Goal: Transaction & Acquisition: Purchase product/service

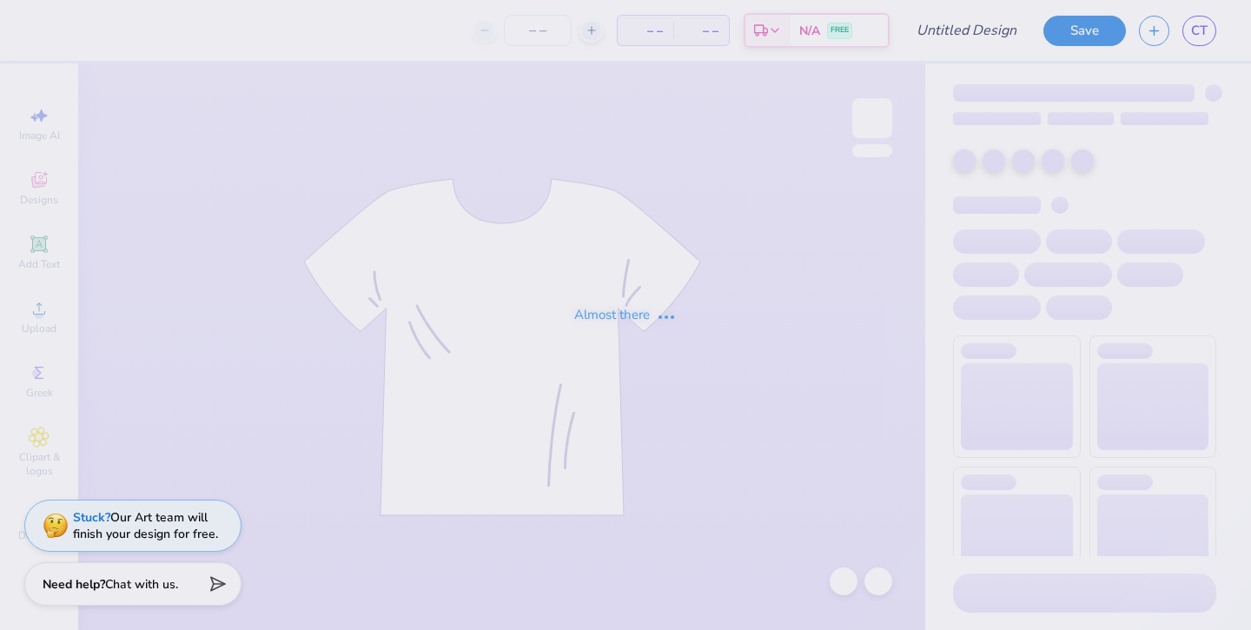
type input "seniors 2"
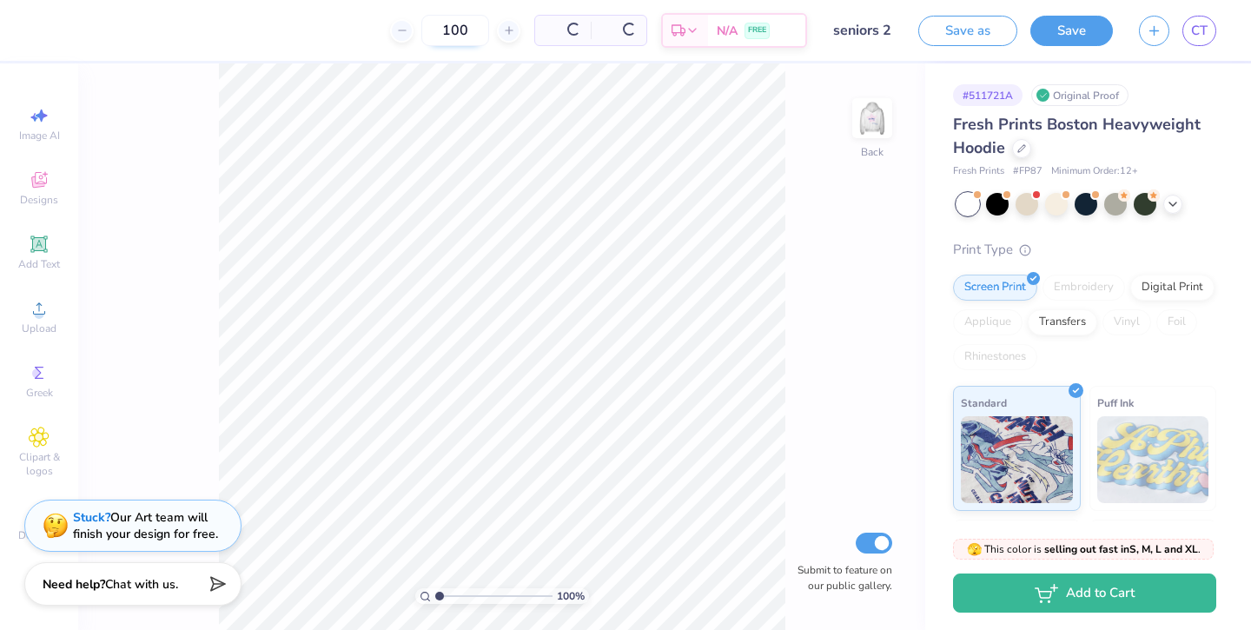
click at [472, 29] on div "100" at bounding box center [455, 30] width 130 height 31
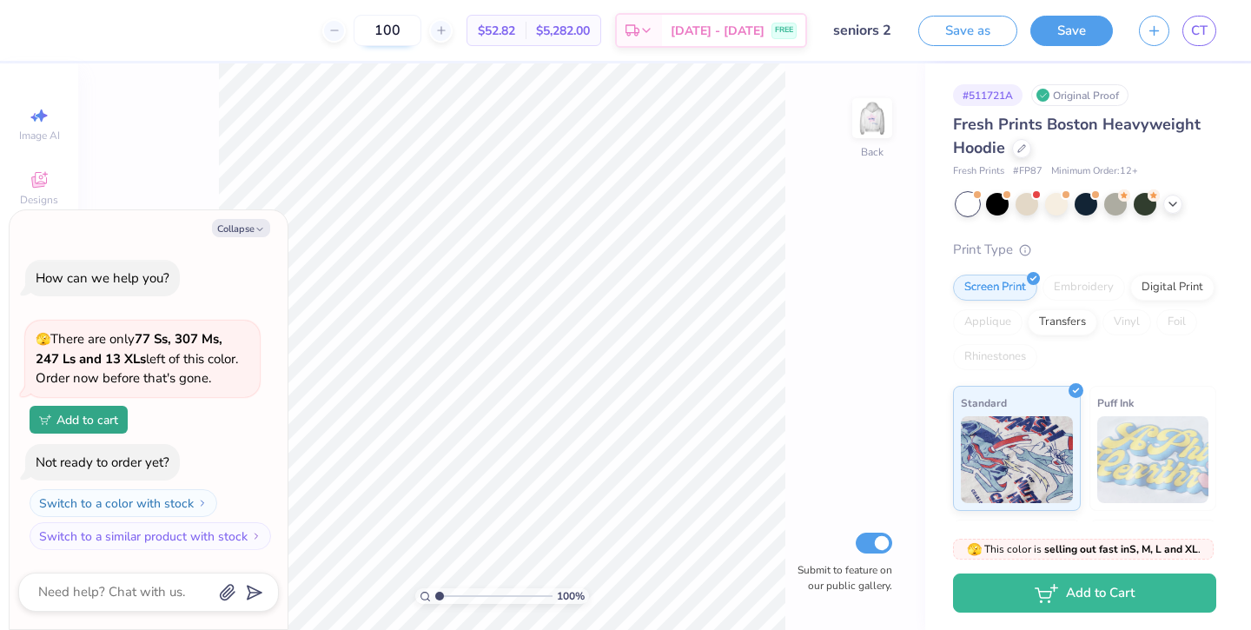
type input "10"
type textarea "x"
type input "105"
click at [235, 226] on button "Collapse" at bounding box center [241, 228] width 58 height 18
type textarea "x"
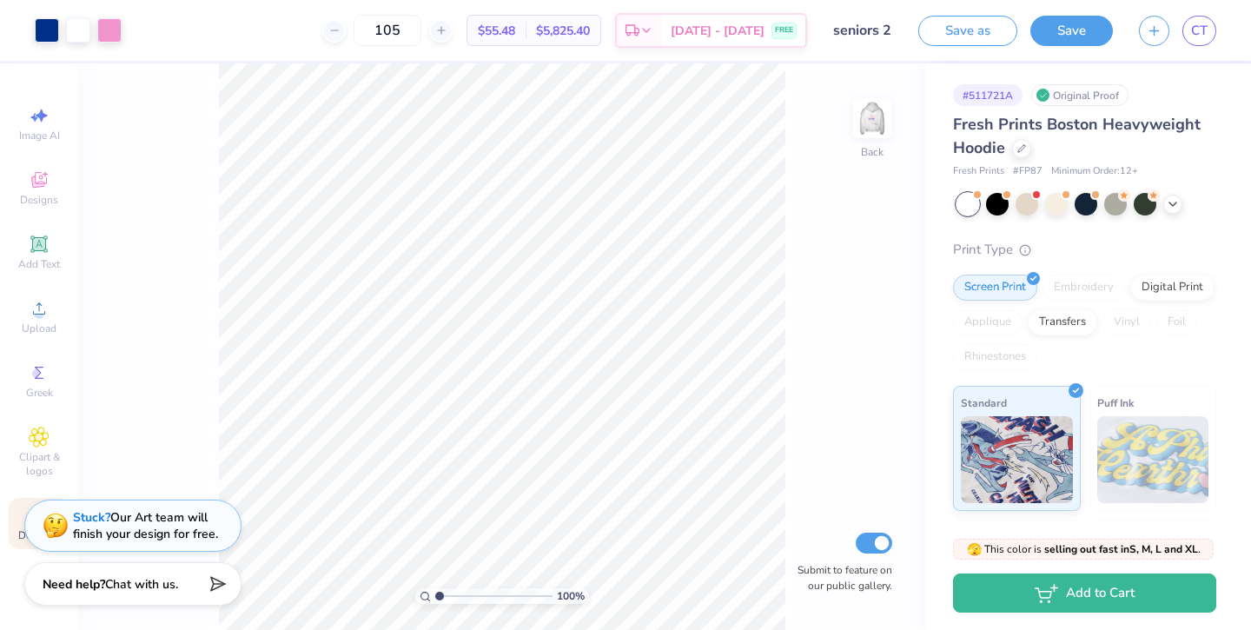
click at [20, 528] on span "Decorate" at bounding box center [39, 535] width 42 height 14
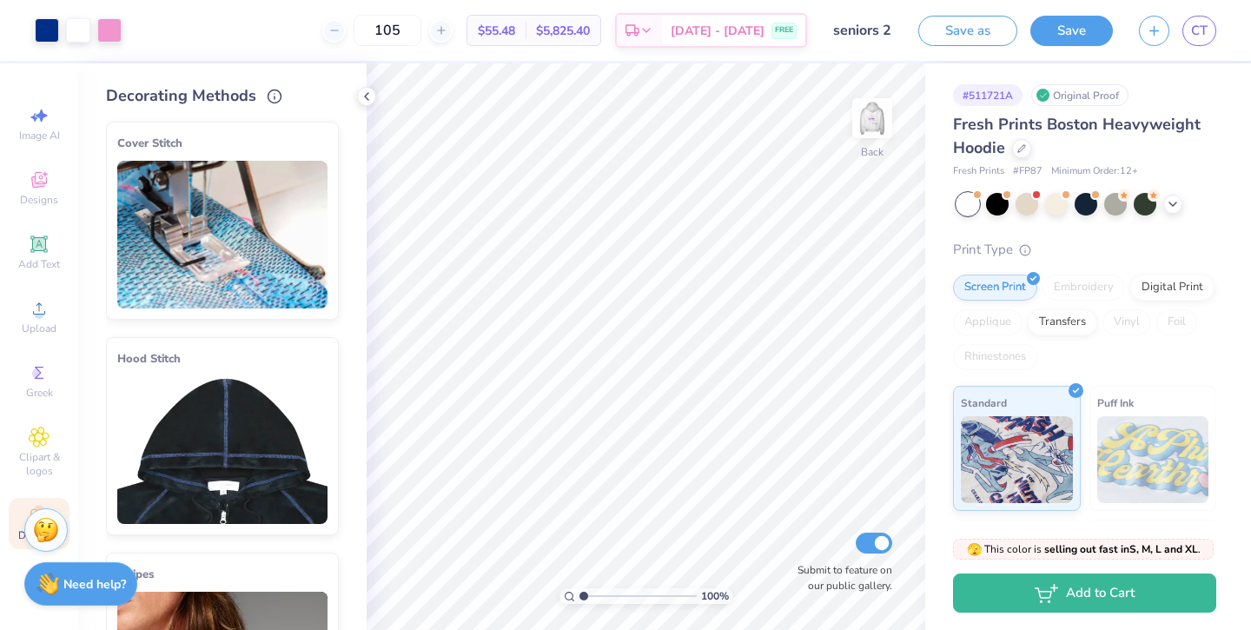
click at [262, 461] on img at bounding box center [222, 450] width 210 height 148
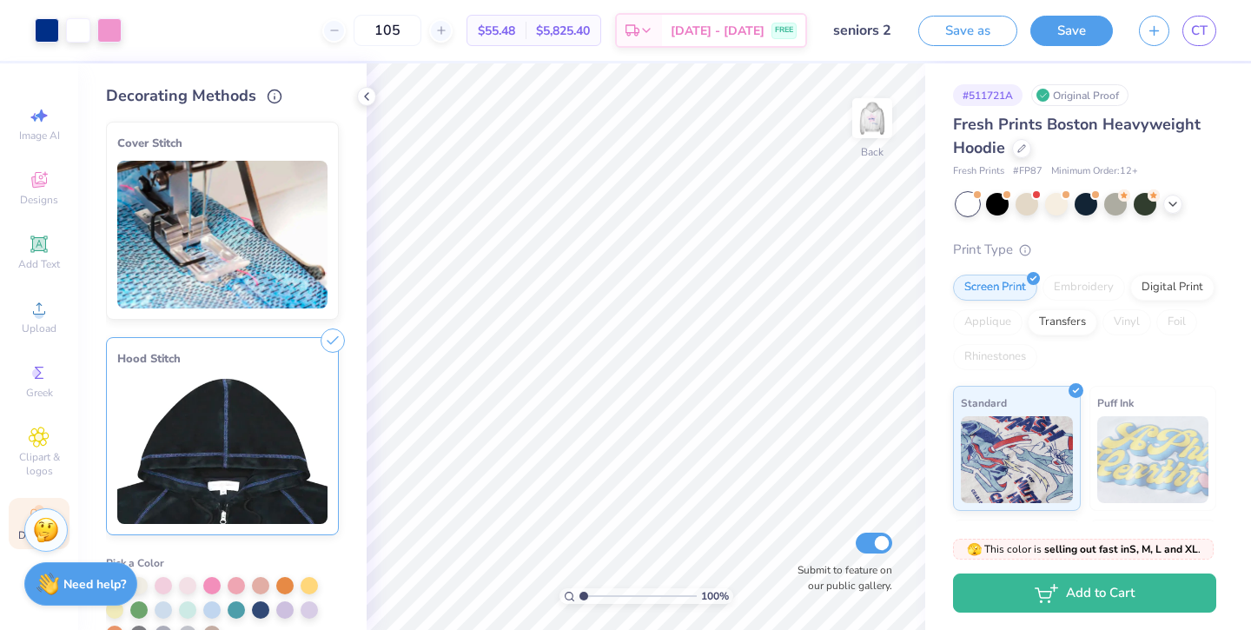
click at [292, 345] on div "Hood Stitch" at bounding box center [222, 436] width 233 height 198
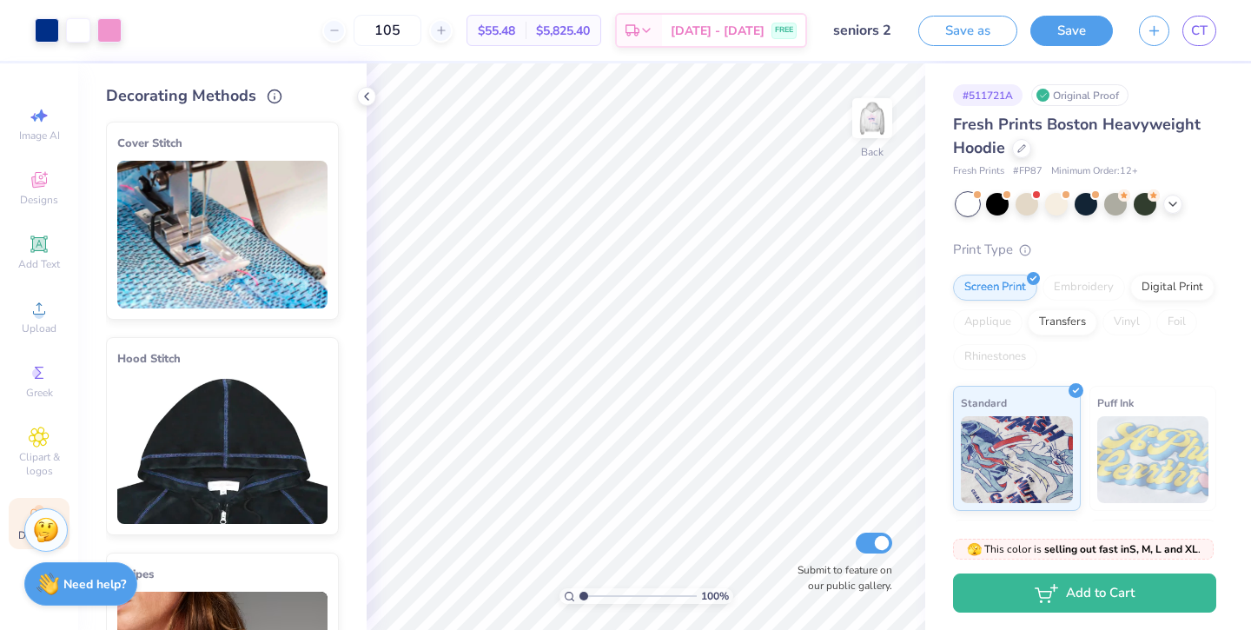
click at [334, 334] on icon at bounding box center [332, 343] width 24 height 24
click at [326, 343] on icon at bounding box center [332, 343] width 24 height 24
click at [297, 380] on img at bounding box center [222, 450] width 210 height 148
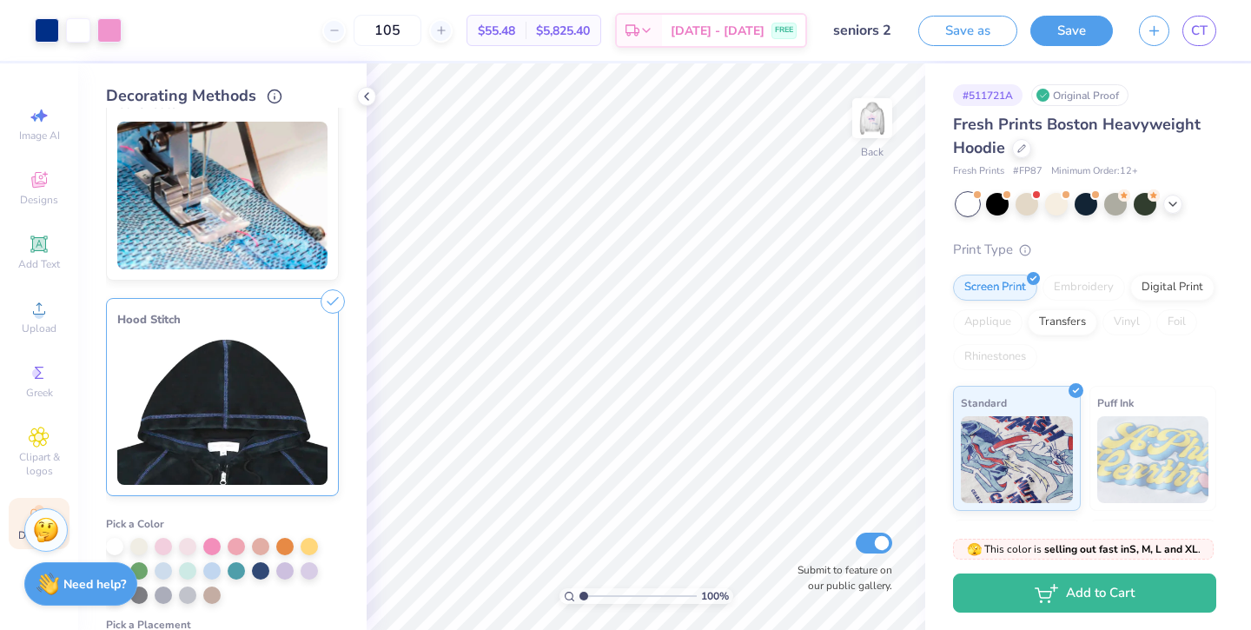
scroll to position [31, 0]
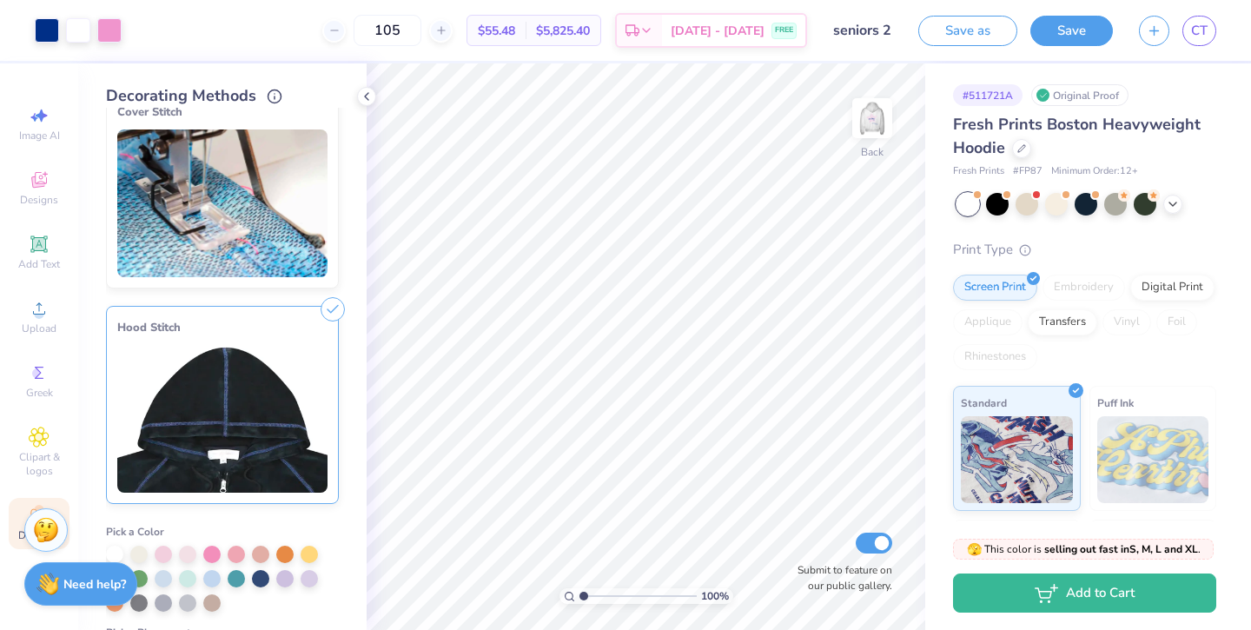
click at [297, 380] on img at bounding box center [222, 419] width 210 height 148
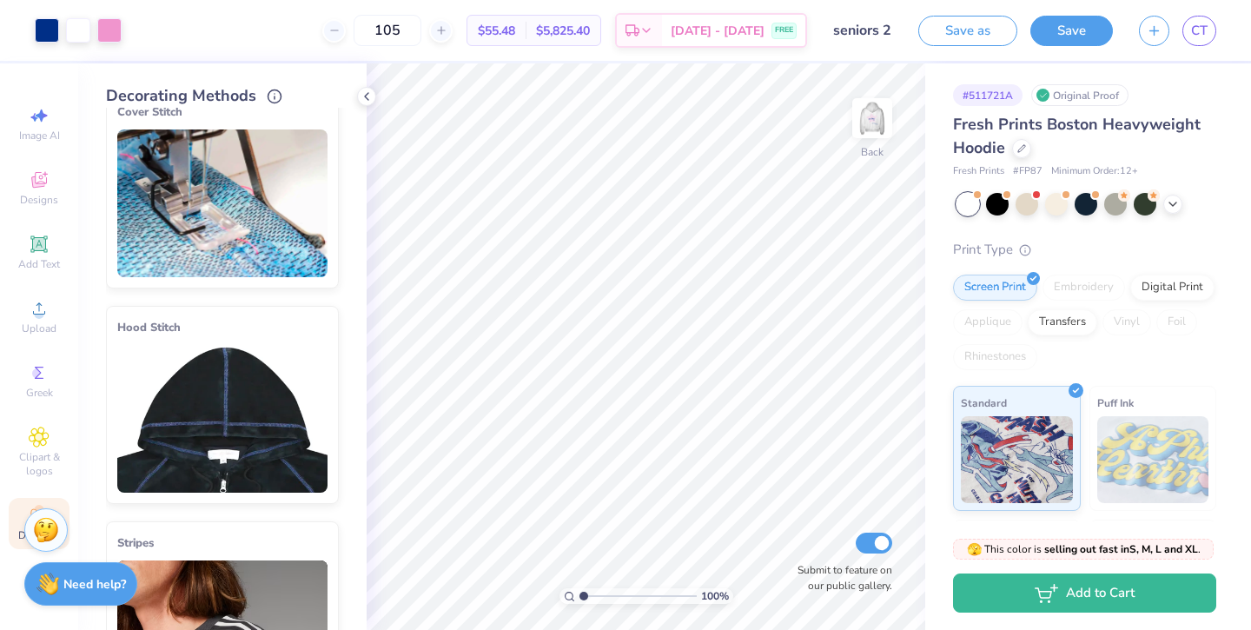
click at [297, 380] on img at bounding box center [222, 419] width 210 height 148
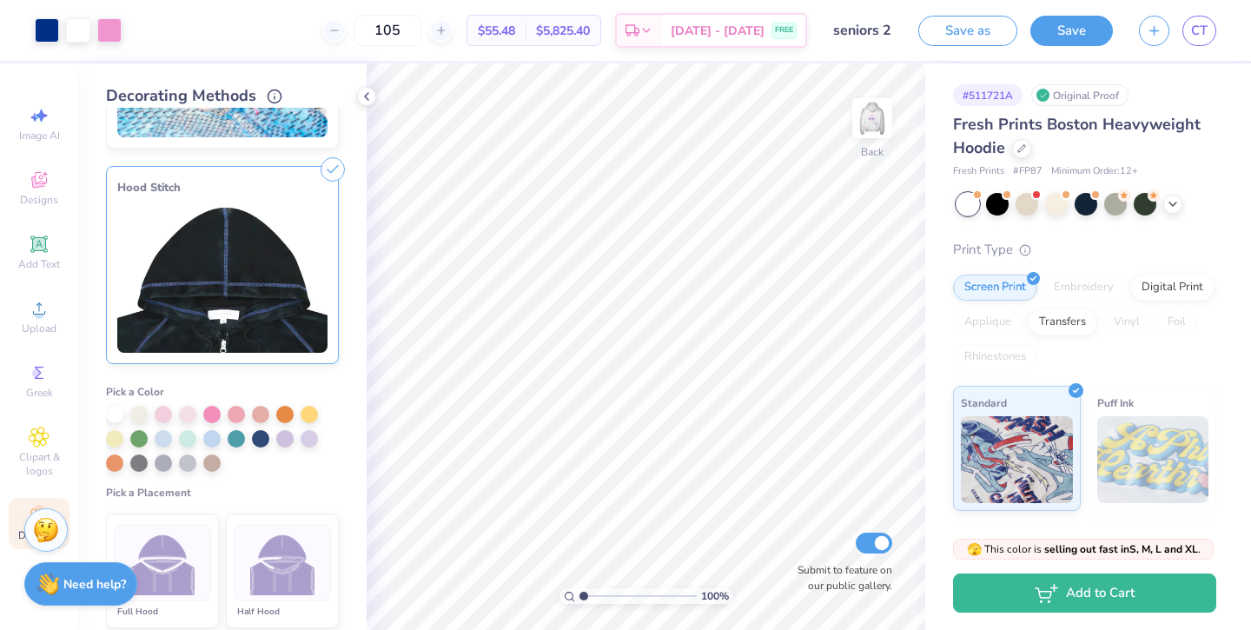
scroll to position [0, 0]
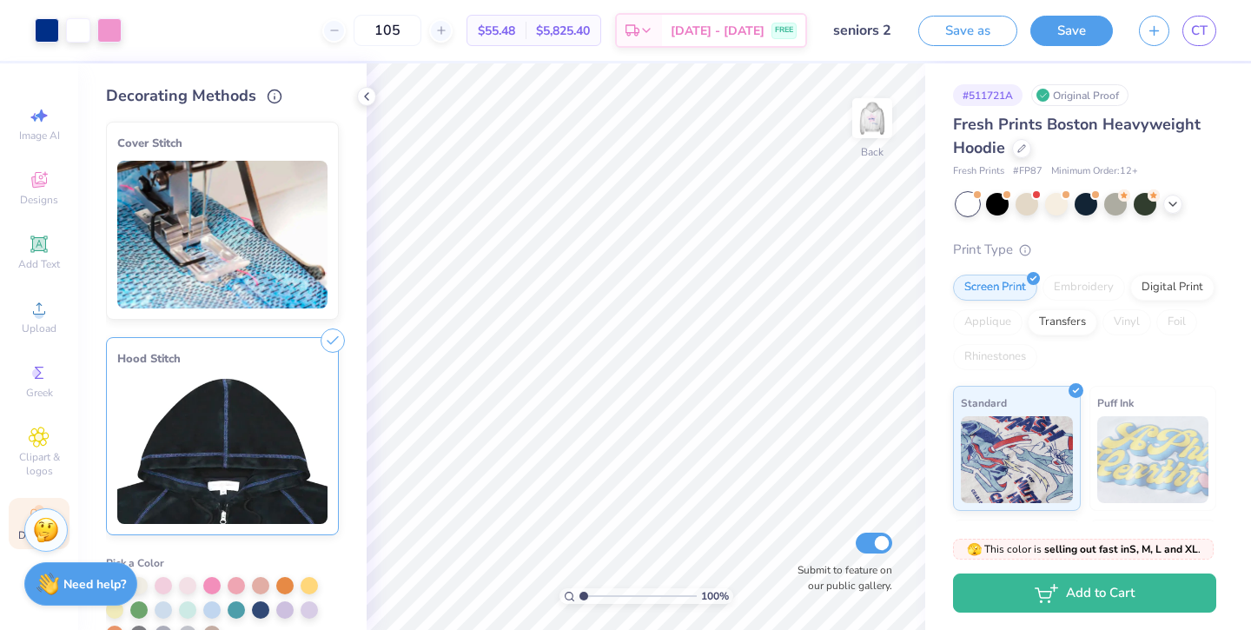
click at [297, 380] on img at bounding box center [222, 450] width 210 height 148
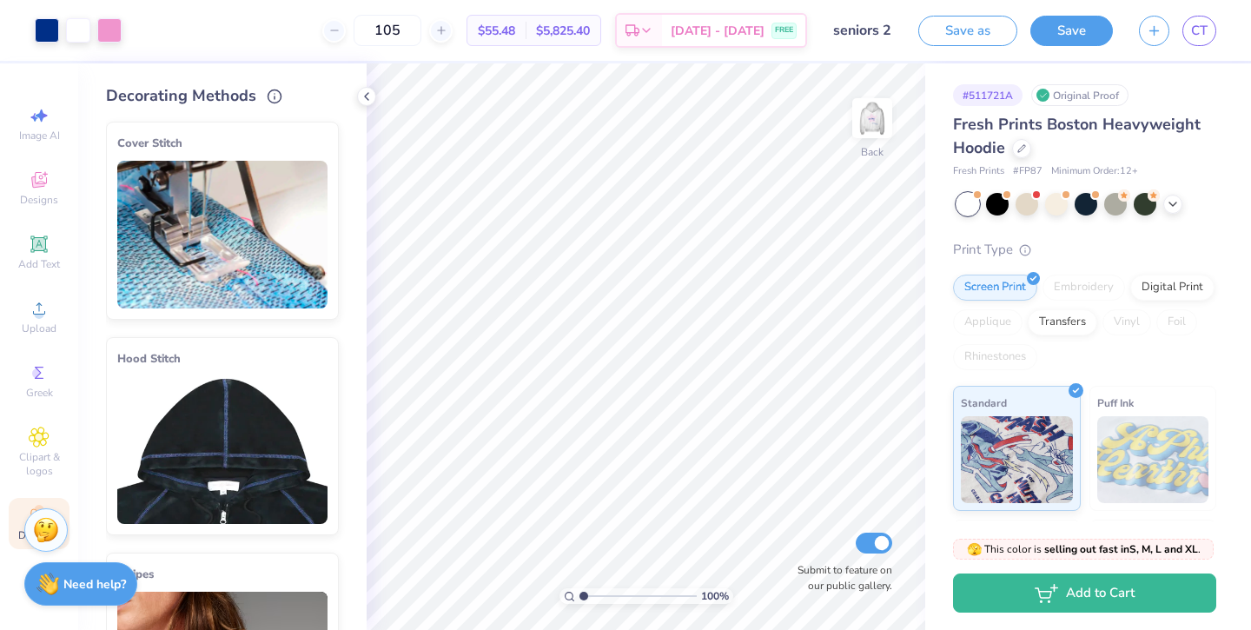
click at [314, 348] on div "Hood Stitch" at bounding box center [222, 358] width 210 height 21
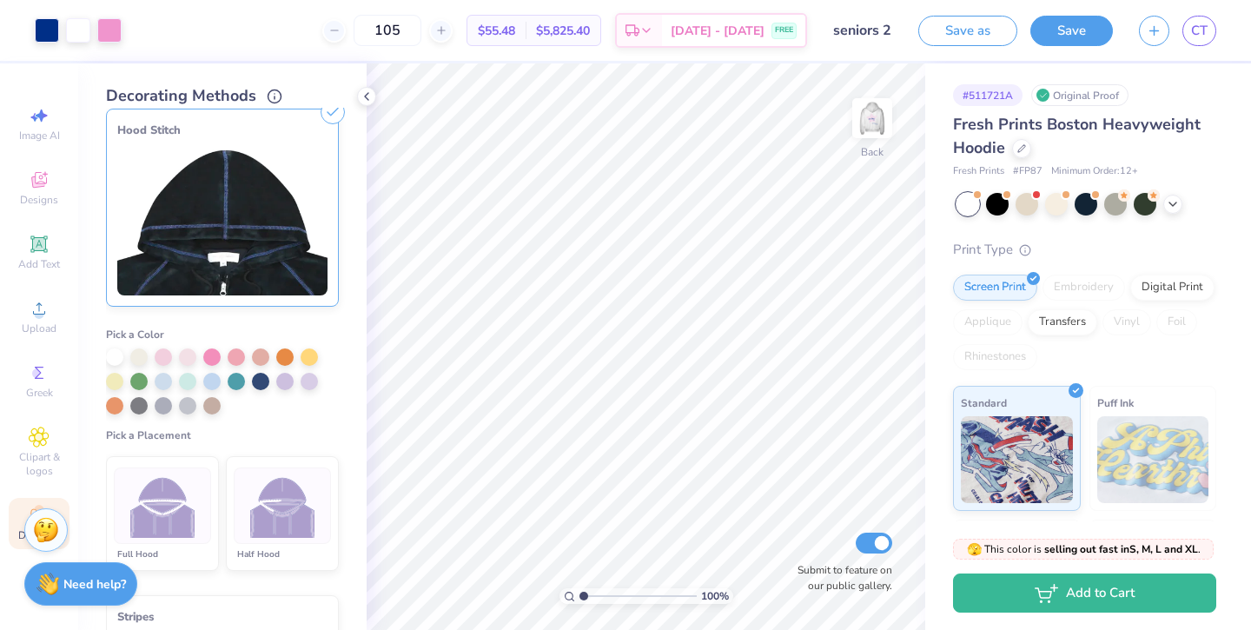
scroll to position [408, 0]
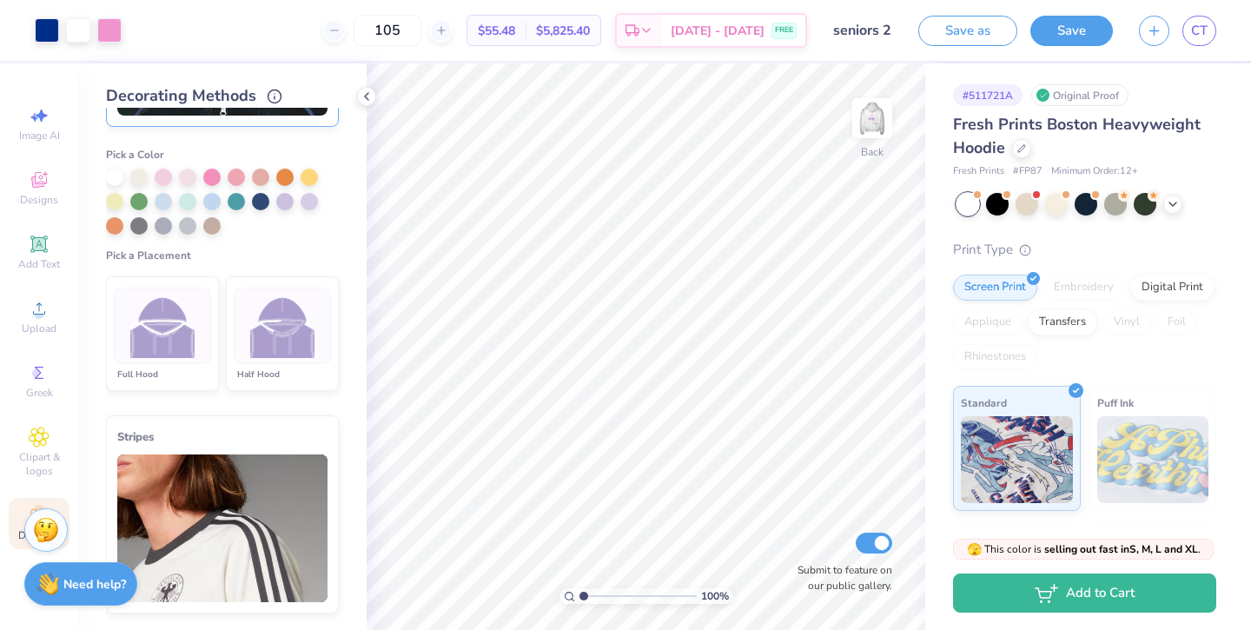
click at [303, 319] on img at bounding box center [282, 326] width 65 height 65
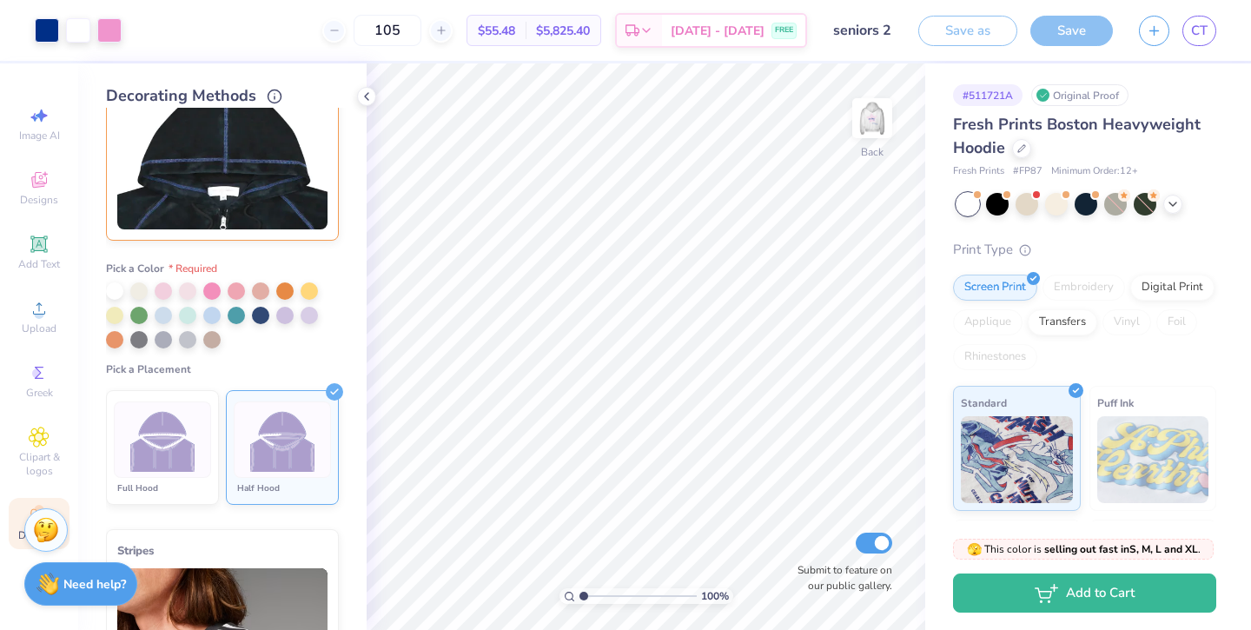
scroll to position [289, 0]
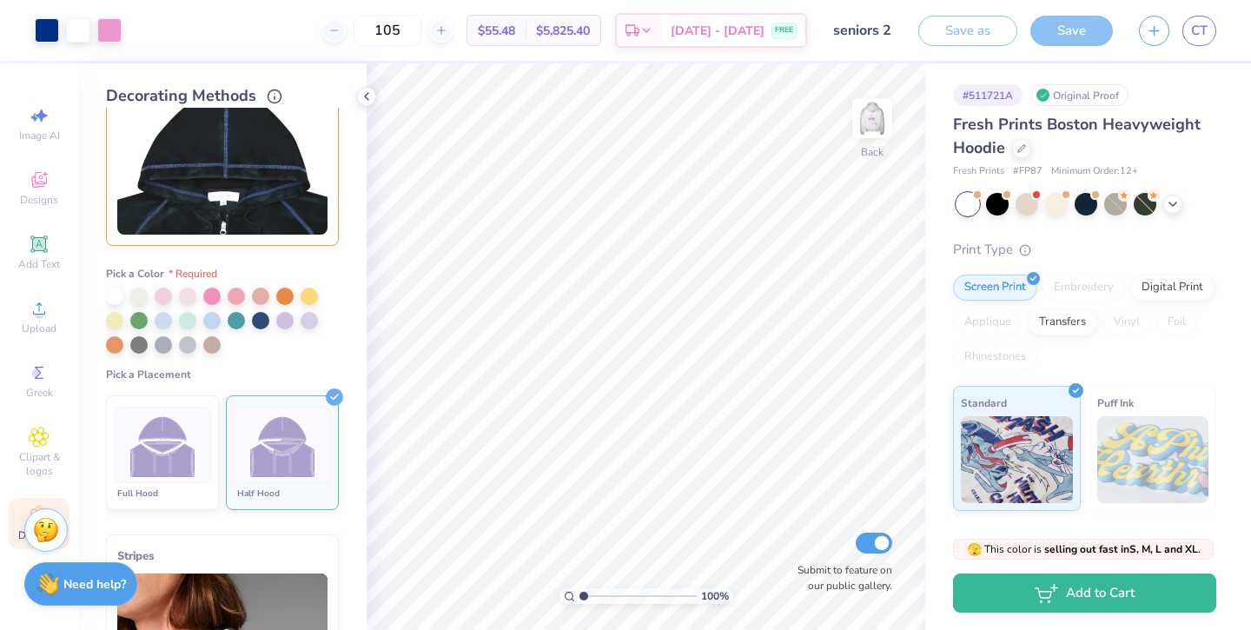
click at [274, 191] on img at bounding box center [222, 161] width 210 height 148
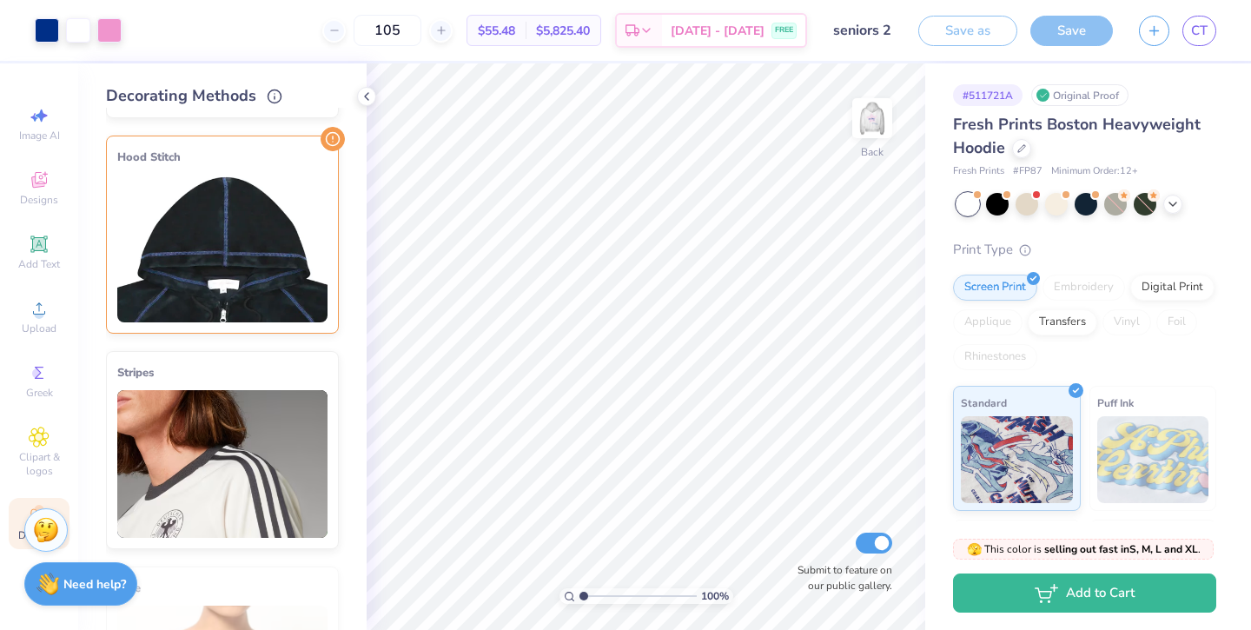
scroll to position [201, 0]
click at [331, 136] on line at bounding box center [333, 140] width 8 height 8
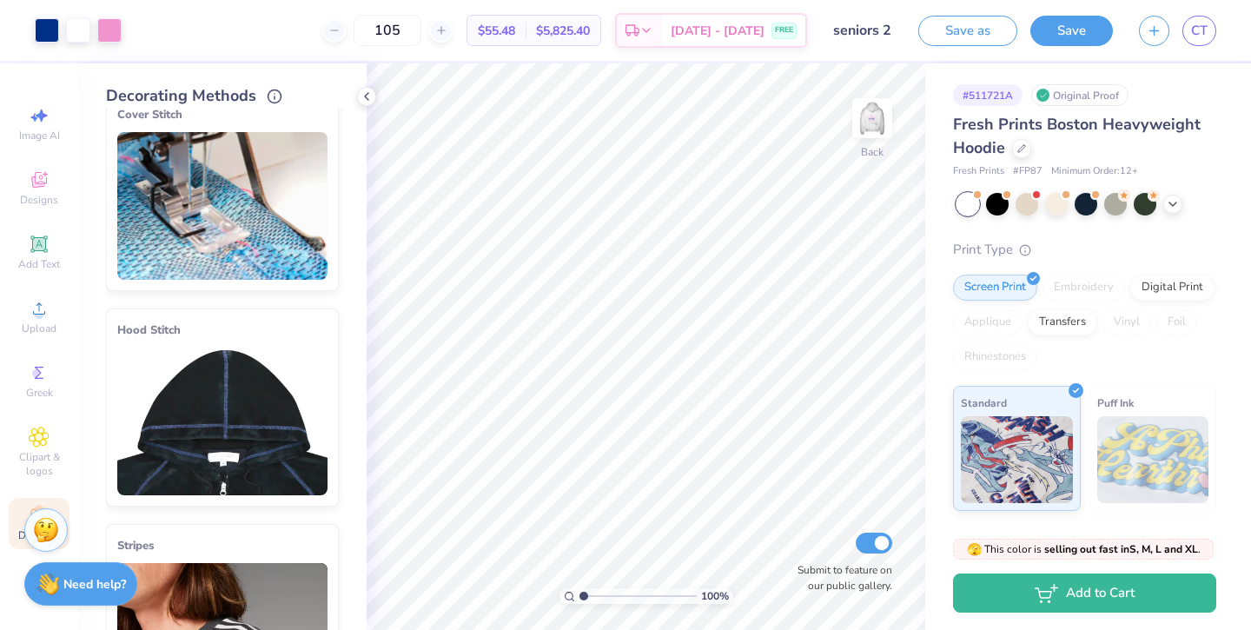
scroll to position [0, 0]
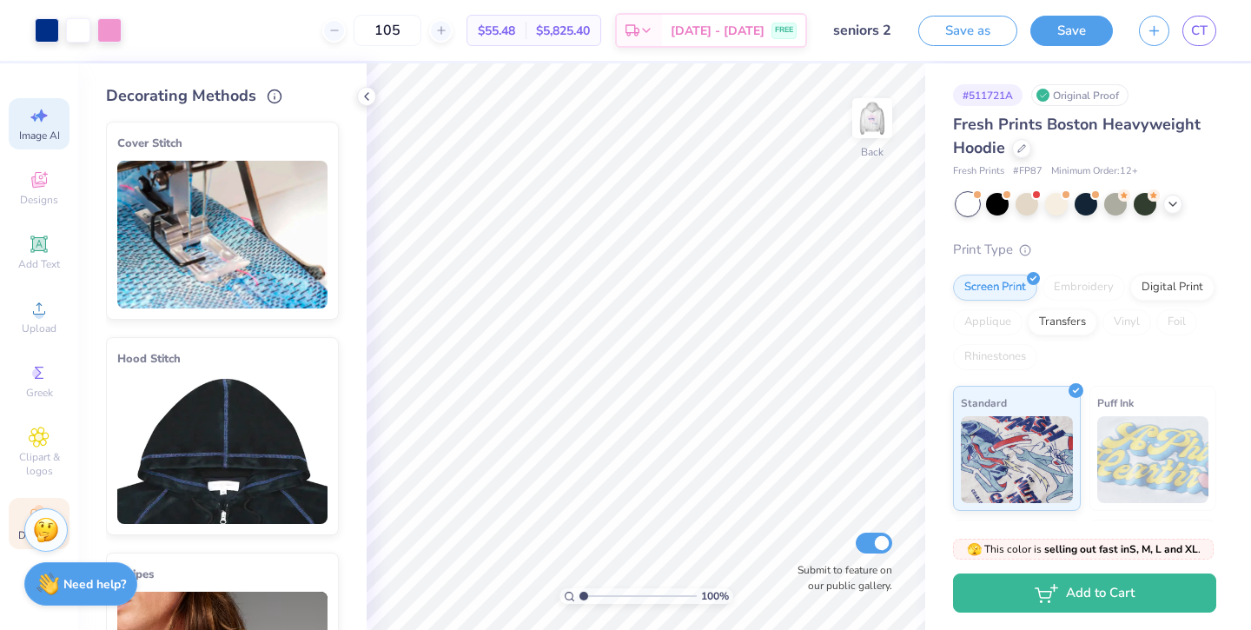
click at [45, 135] on span "Image AI" at bounding box center [39, 136] width 41 height 14
select select "4"
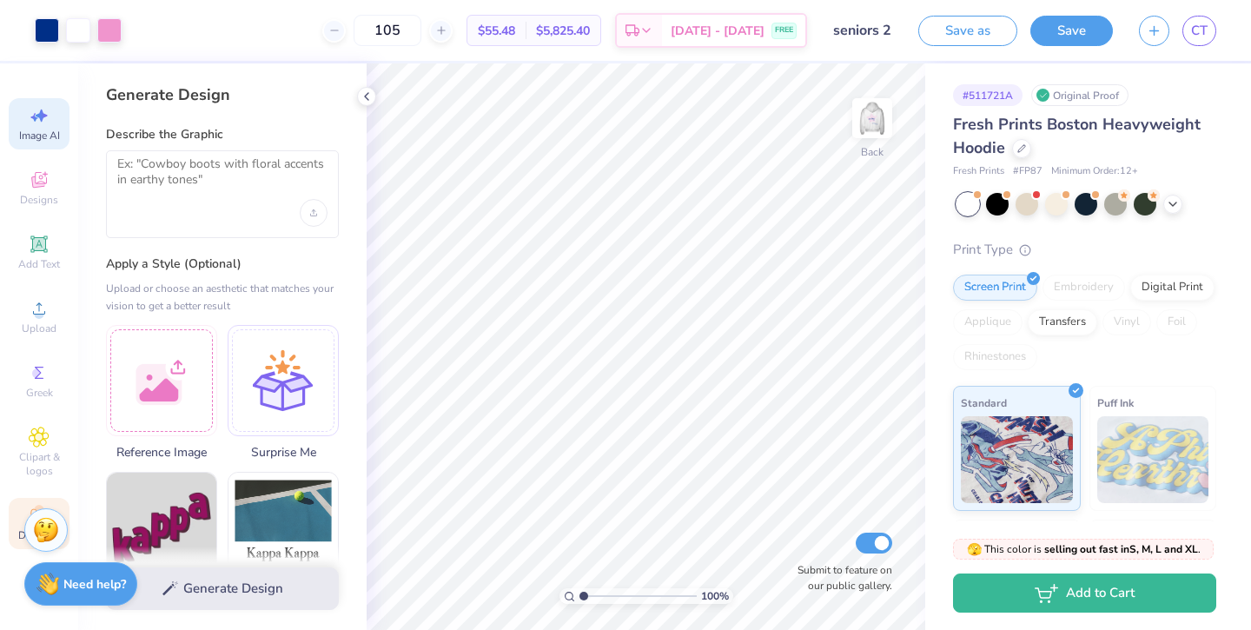
click at [16, 530] on div "Decorate" at bounding box center [39, 523] width 61 height 51
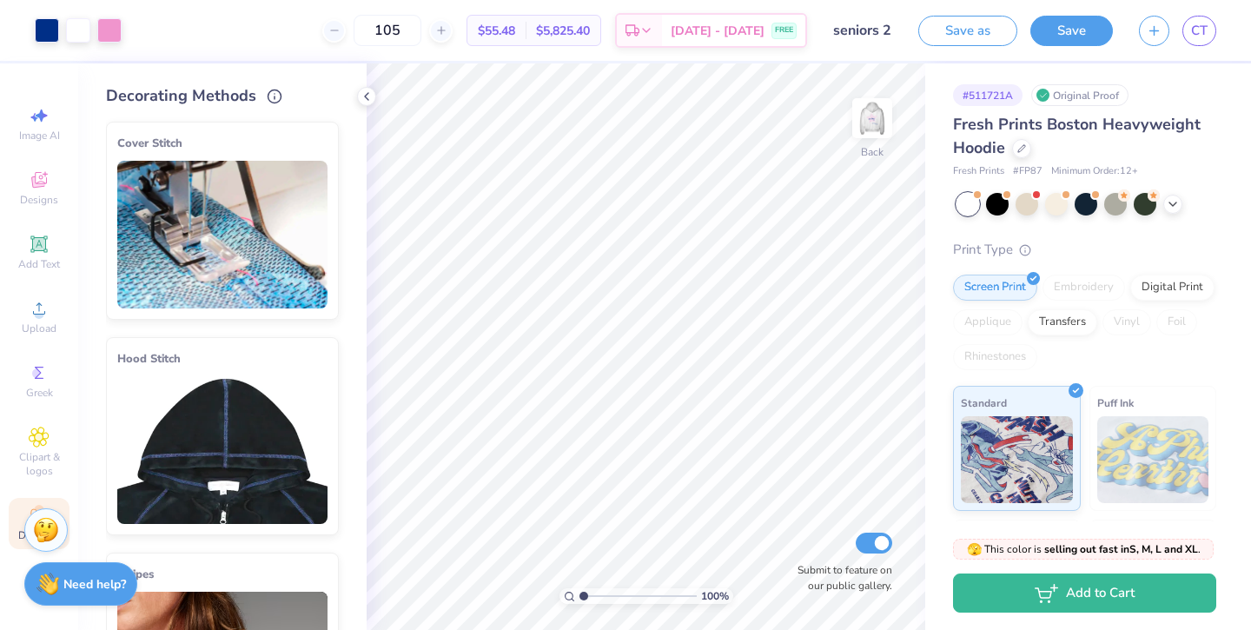
click at [214, 412] on img at bounding box center [222, 450] width 210 height 148
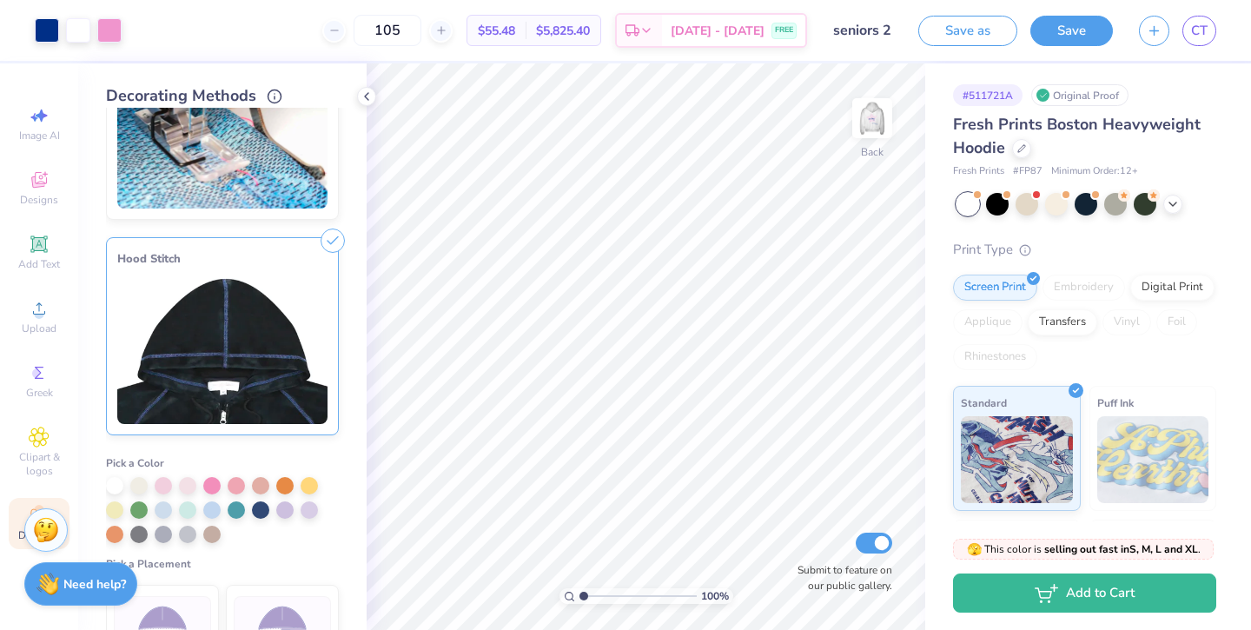
scroll to position [130, 0]
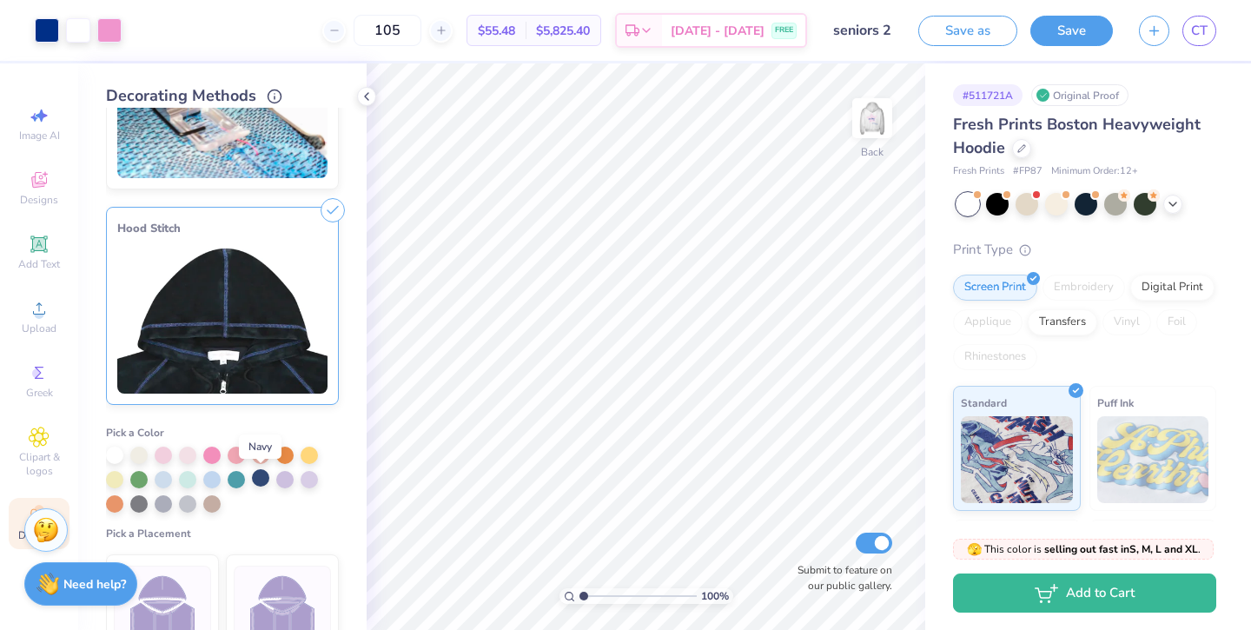
click at [258, 480] on div at bounding box center [260, 477] width 17 height 17
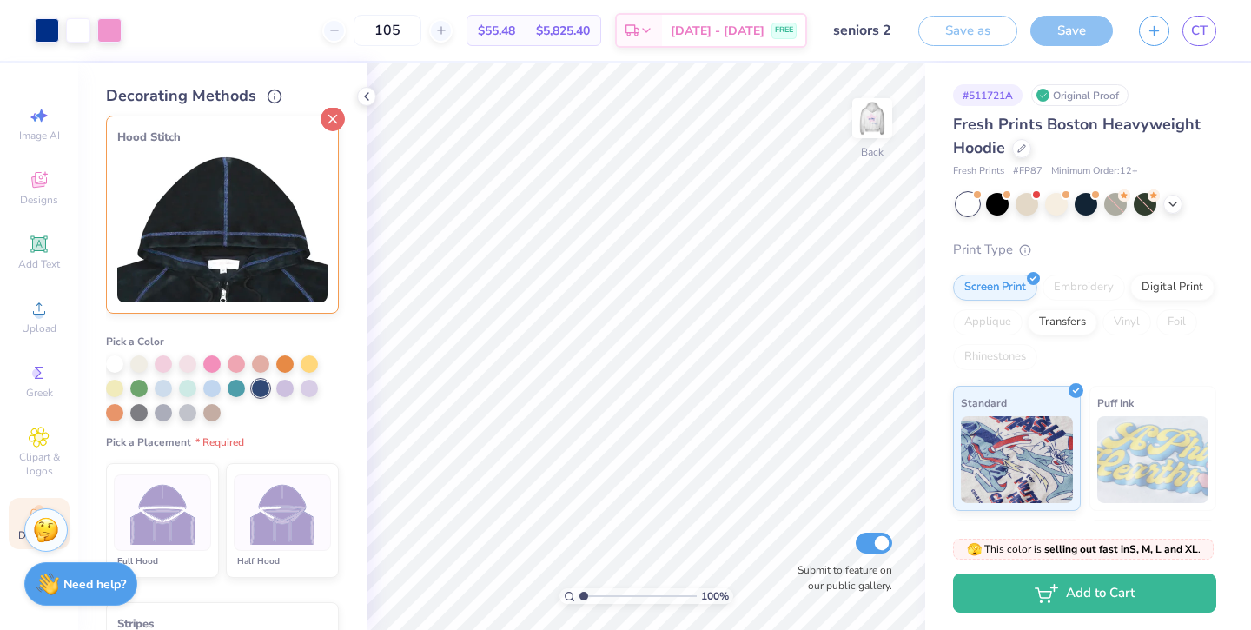
scroll to position [250, 0]
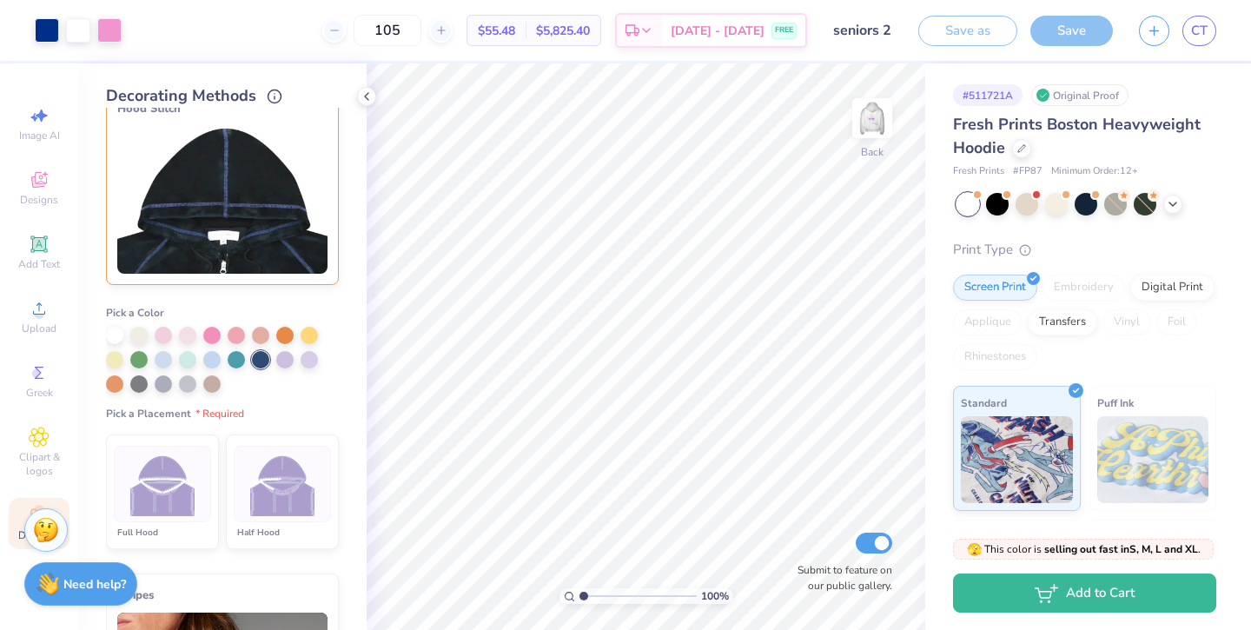
click at [282, 518] on div at bounding box center [282, 484] width 97 height 76
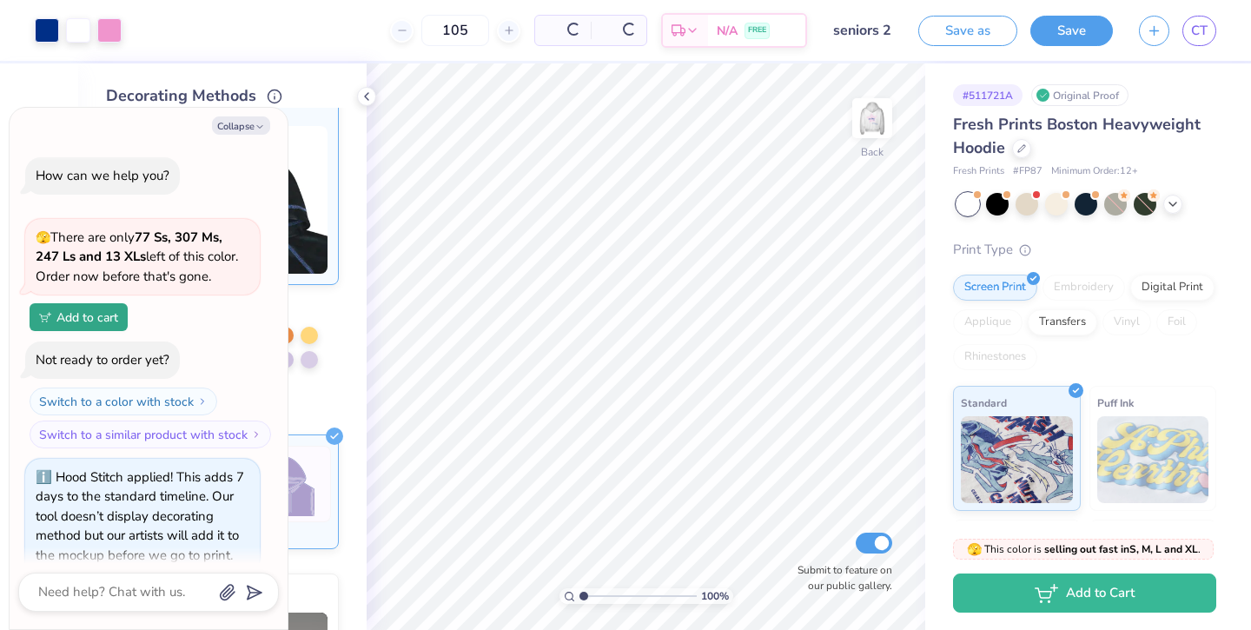
scroll to position [23, 0]
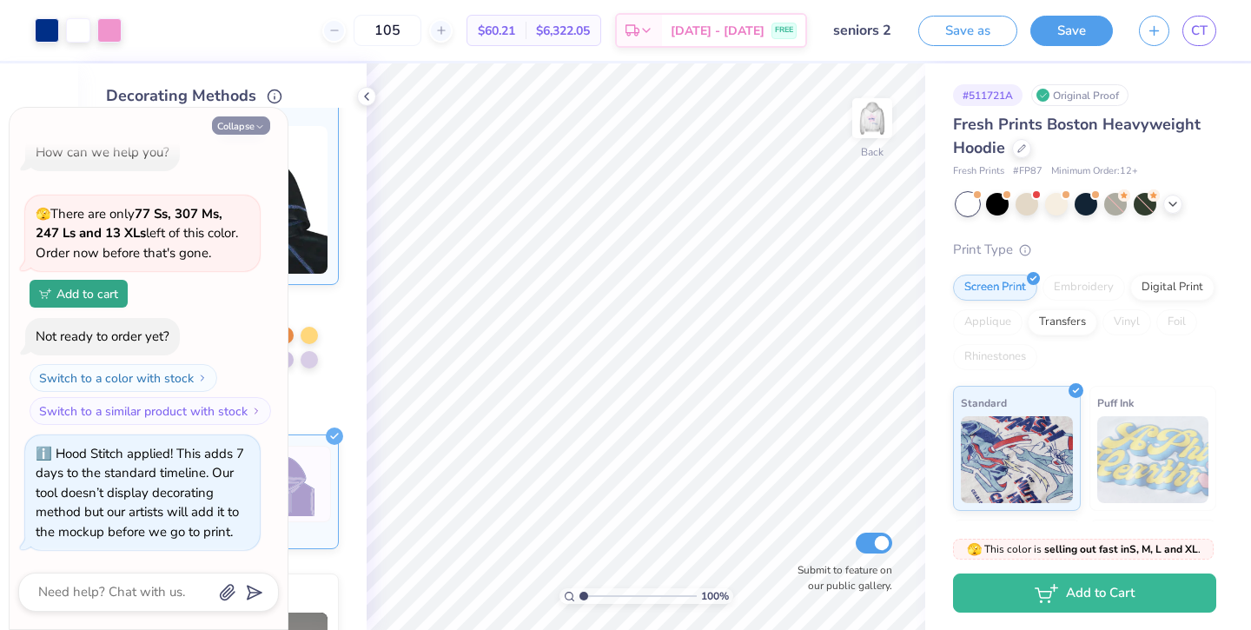
click at [241, 131] on button "Collapse" at bounding box center [241, 125] width 58 height 18
type textarea "x"
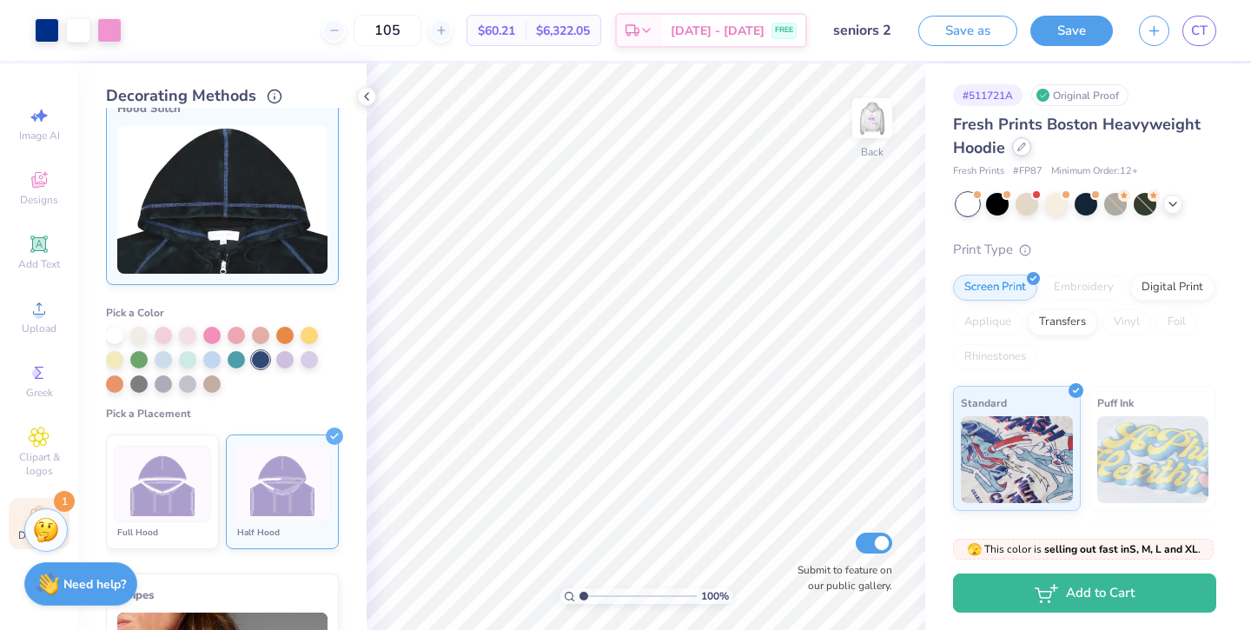
click at [1024, 153] on div at bounding box center [1021, 146] width 19 height 19
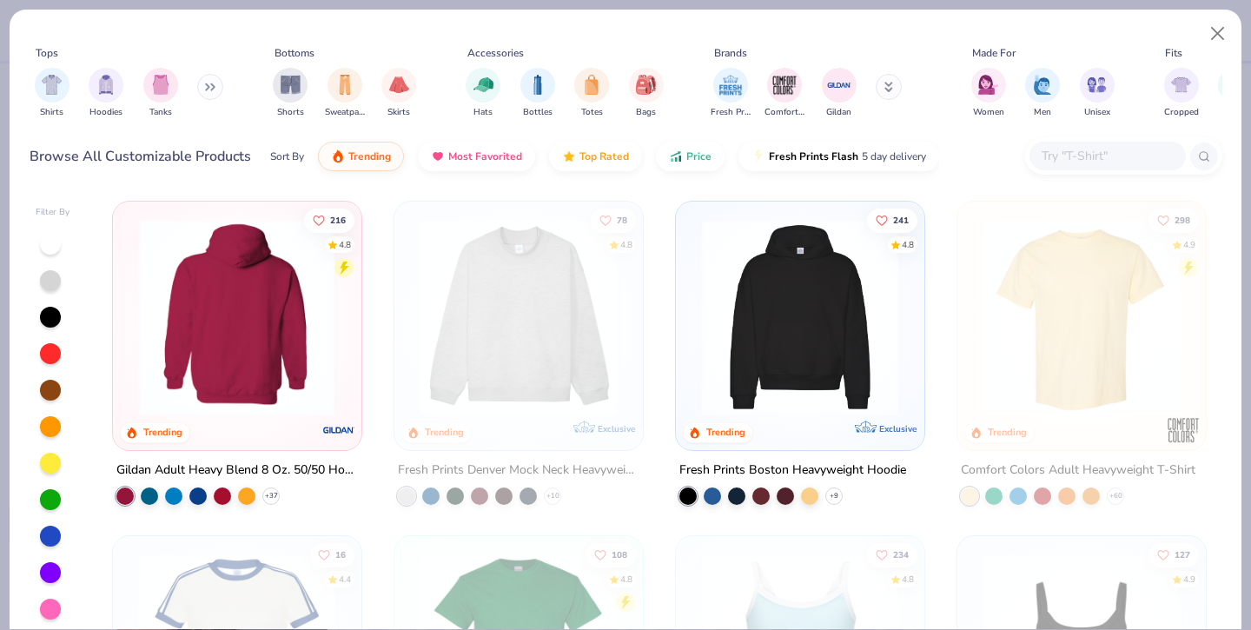
click at [131, 397] on img at bounding box center [24, 317] width 214 height 196
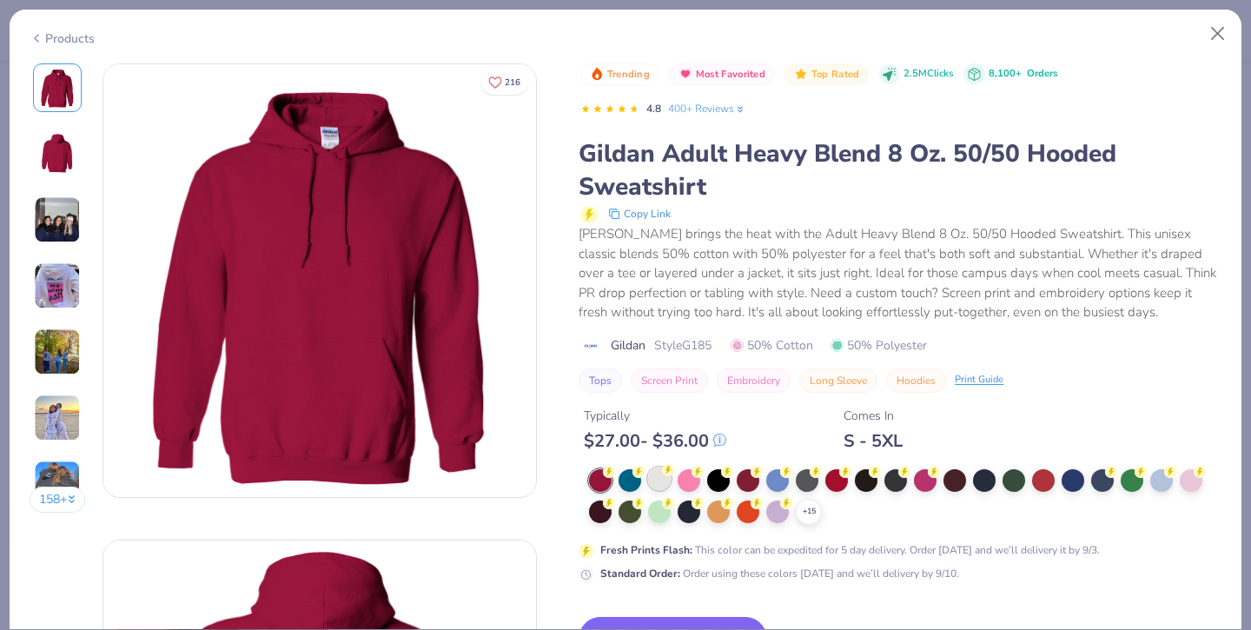
click at [664, 478] on div at bounding box center [659, 478] width 23 height 23
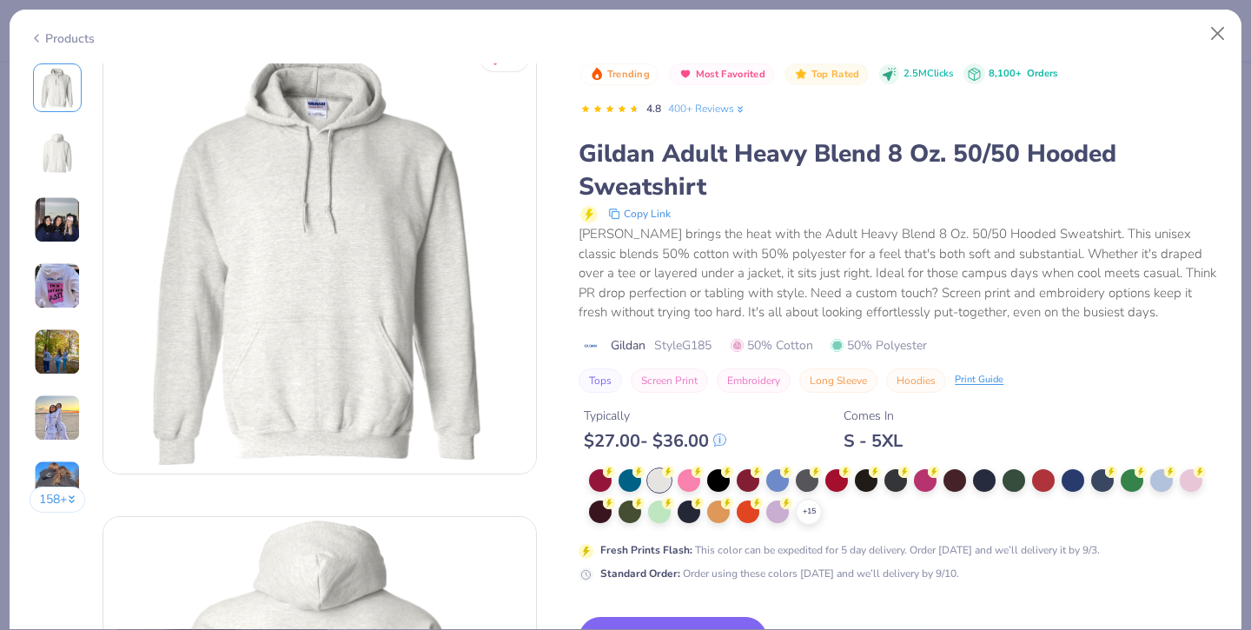
scroll to position [26, 0]
click at [676, 618] on button "Switch to This" at bounding box center [672, 638] width 188 height 43
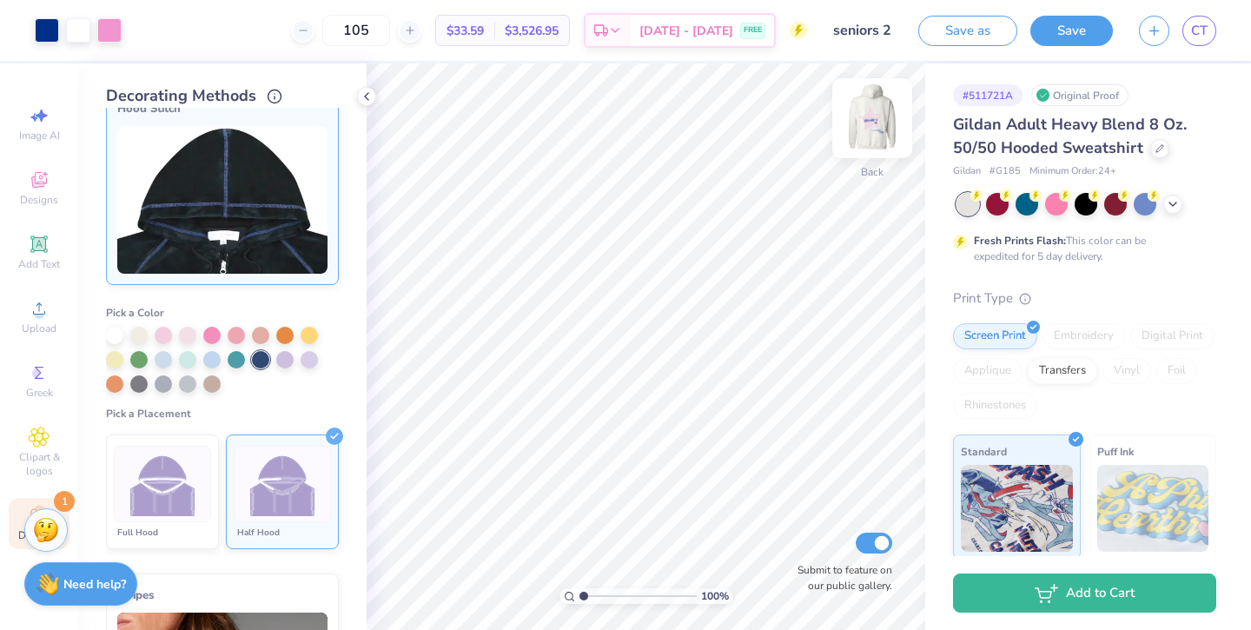
click at [870, 134] on img at bounding box center [871, 117] width 69 height 69
click at [874, 118] on img at bounding box center [871, 117] width 69 height 69
click at [1155, 147] on icon at bounding box center [1159, 146] width 9 height 9
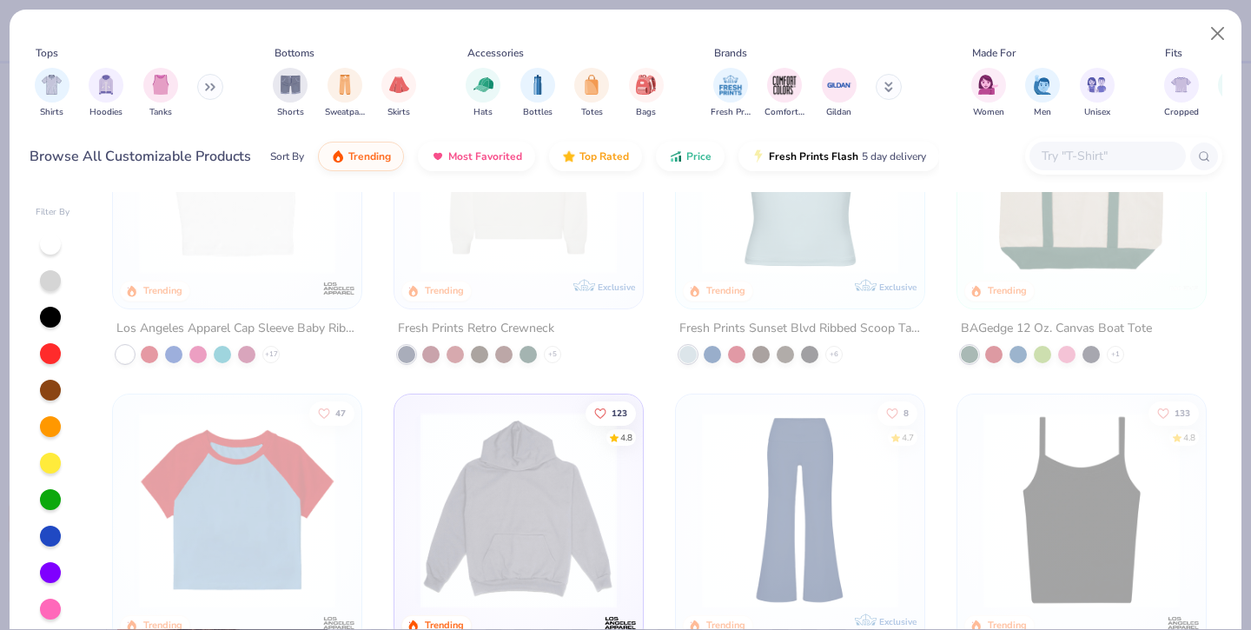
scroll to position [1752, 0]
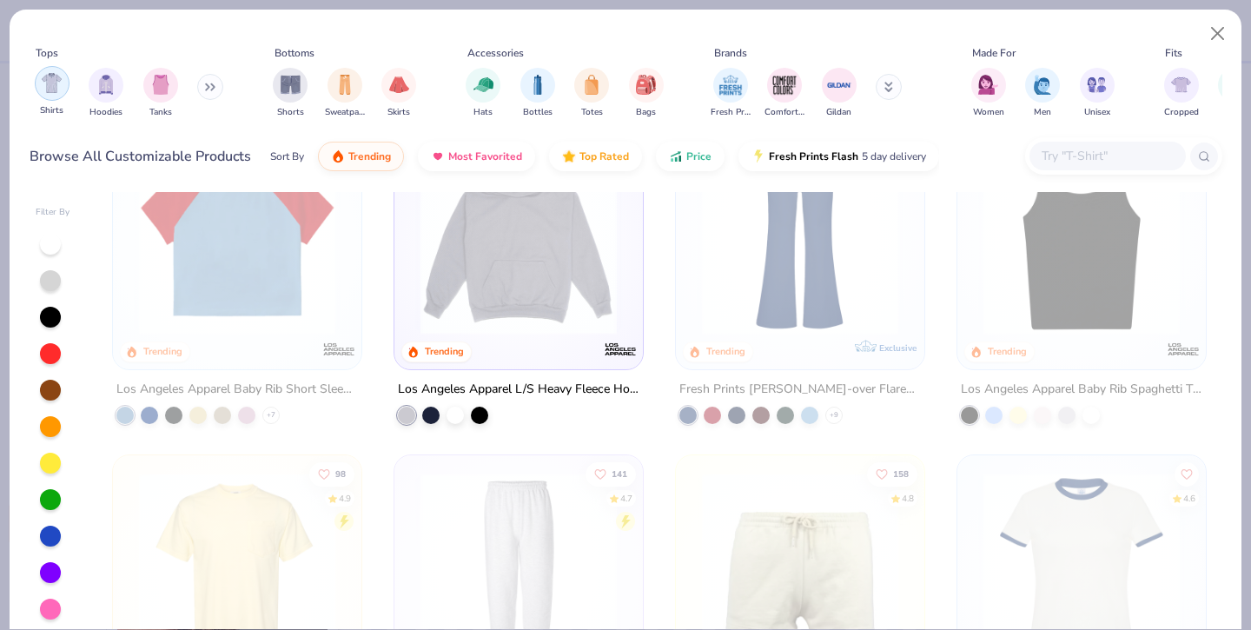
click at [111, 90] on img "filter for Hoodies" at bounding box center [105, 85] width 19 height 20
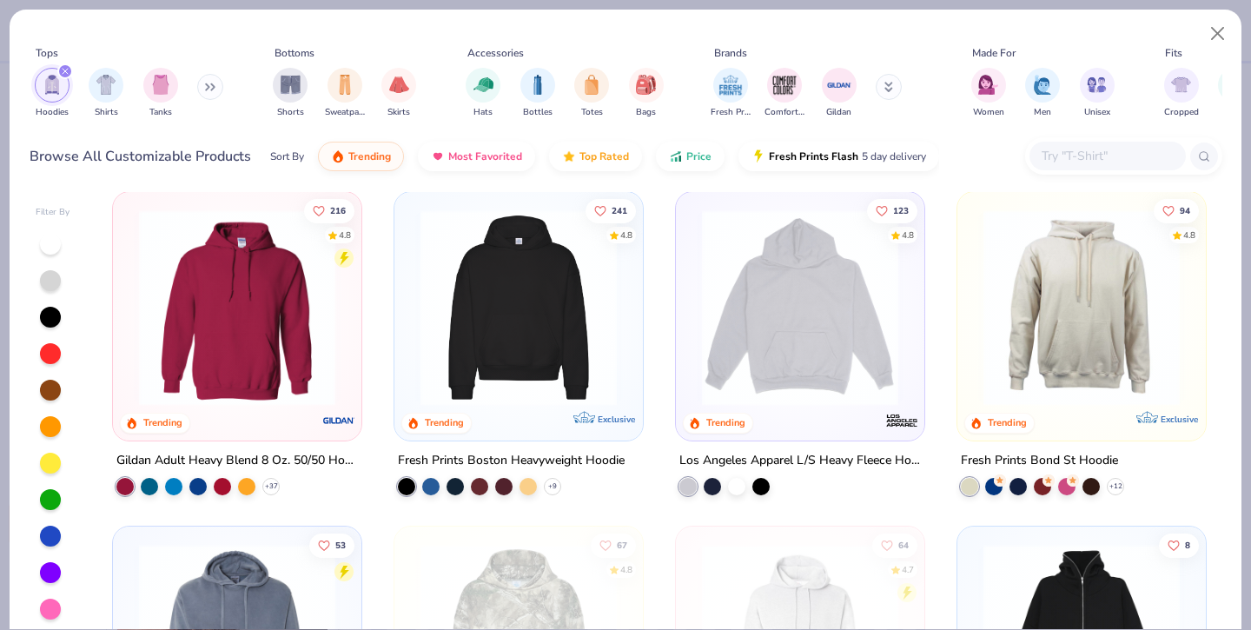
scroll to position [1, 0]
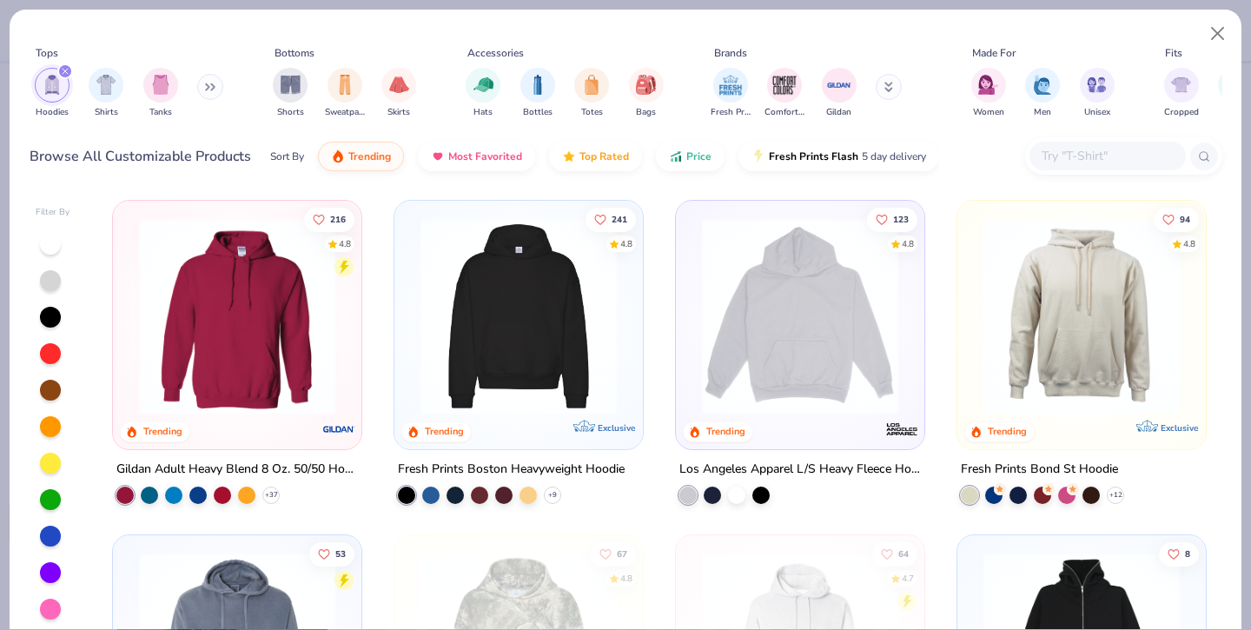
click at [1093, 277] on img at bounding box center [1081, 316] width 214 height 196
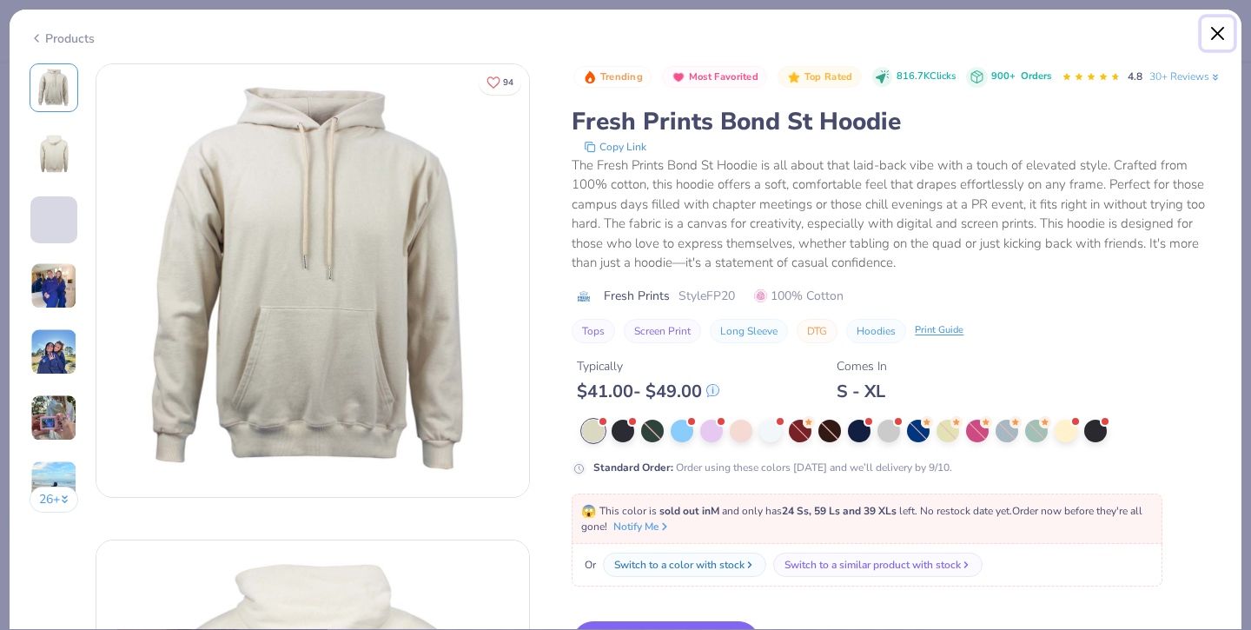
click at [1219, 35] on button "Close" at bounding box center [1217, 33] width 33 height 33
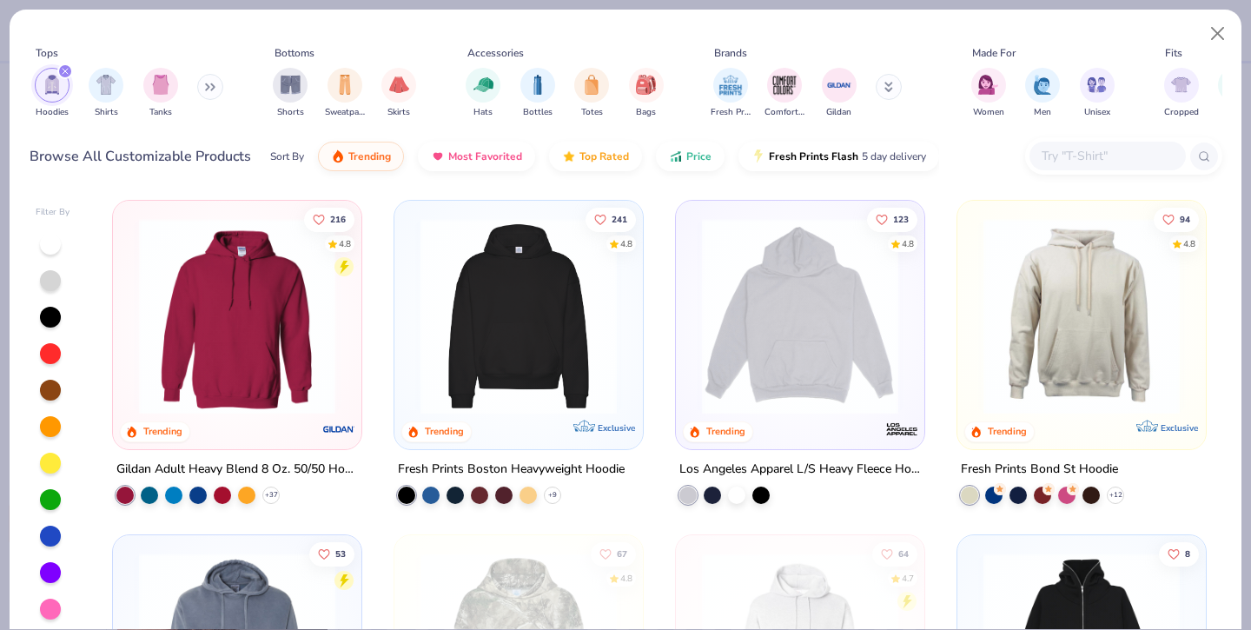
click at [529, 363] on img at bounding box center [519, 316] width 214 height 196
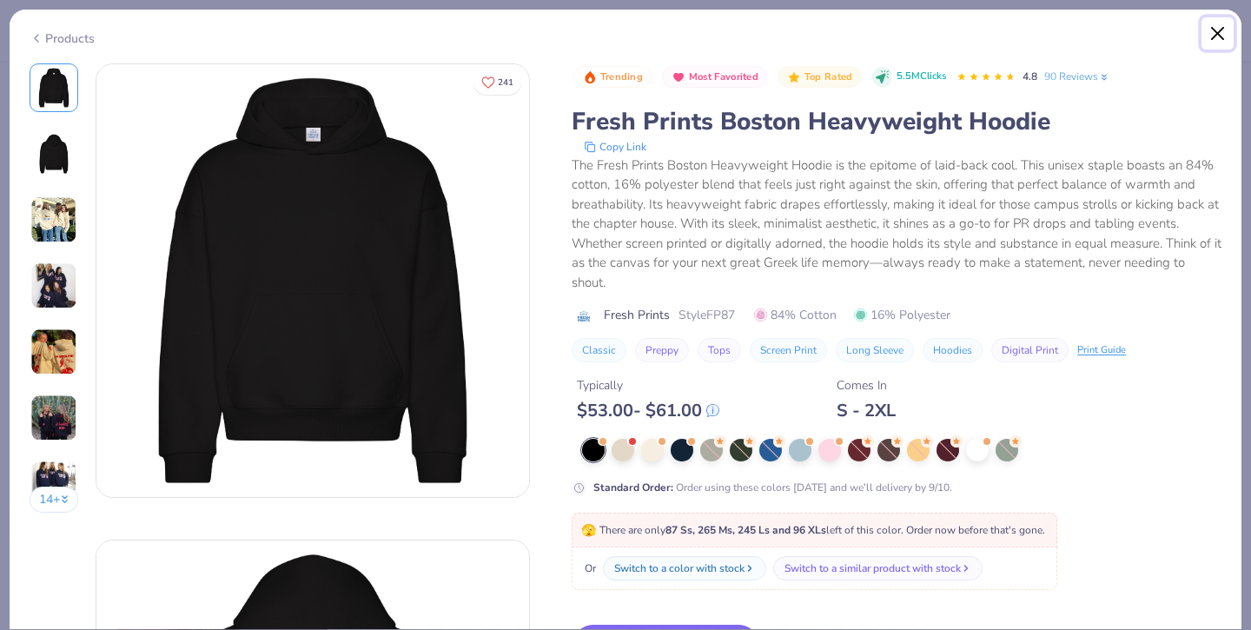
click at [1219, 26] on button "Close" at bounding box center [1217, 33] width 33 height 33
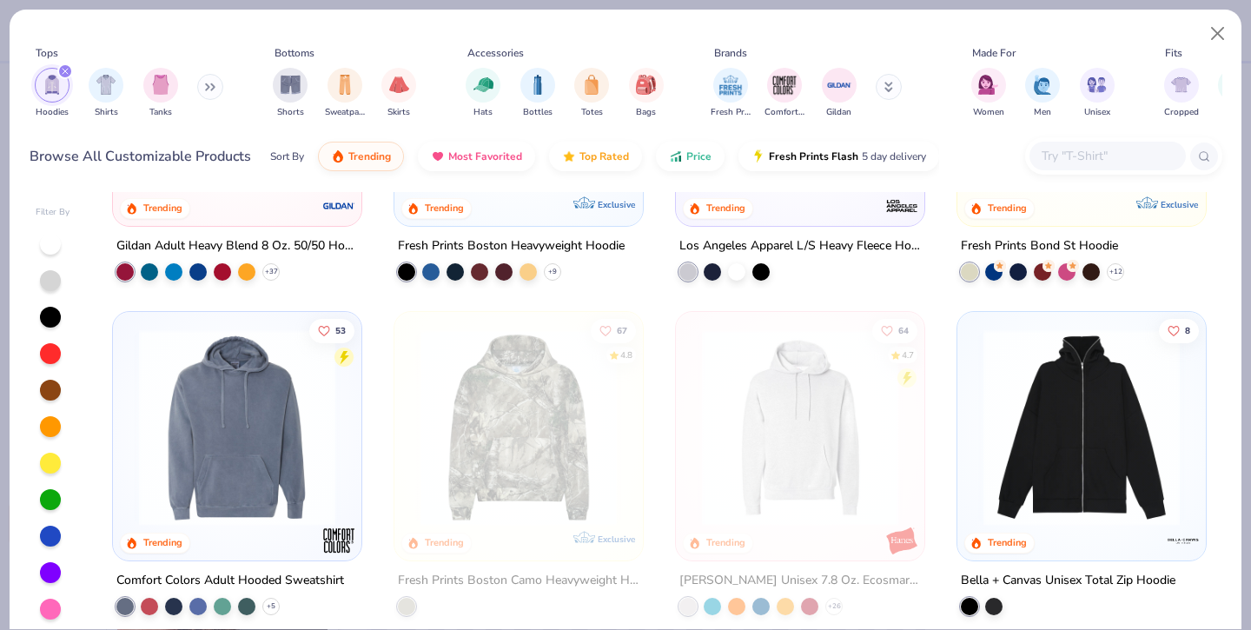
scroll to position [226, 0]
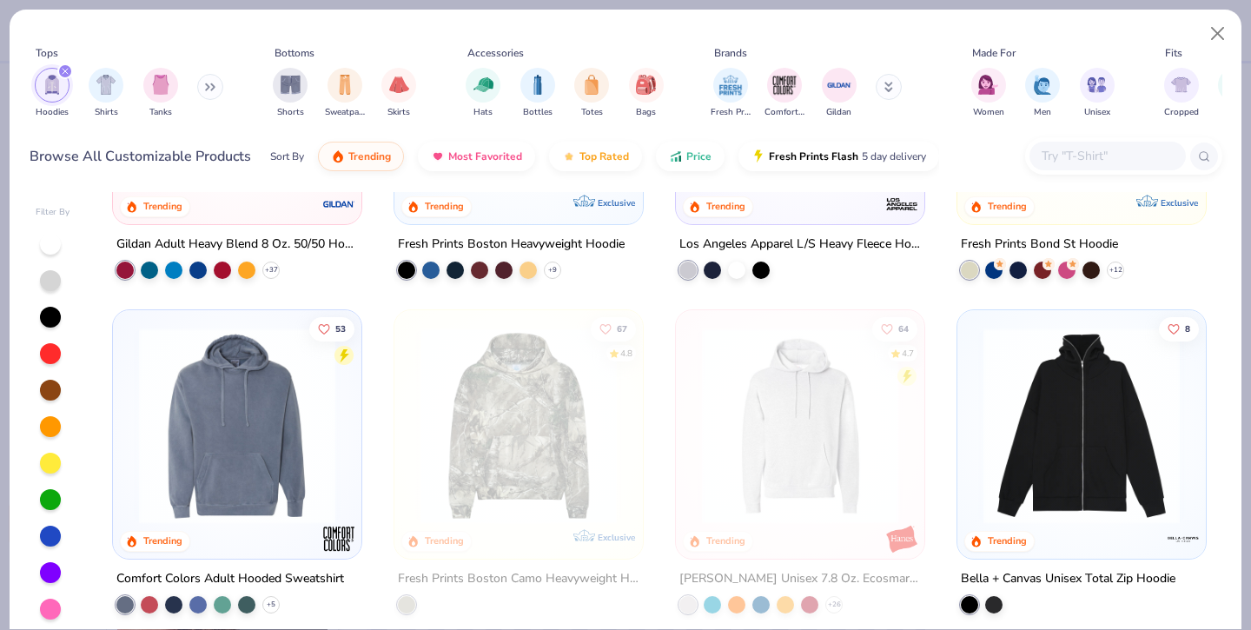
click at [296, 458] on img at bounding box center [237, 425] width 214 height 196
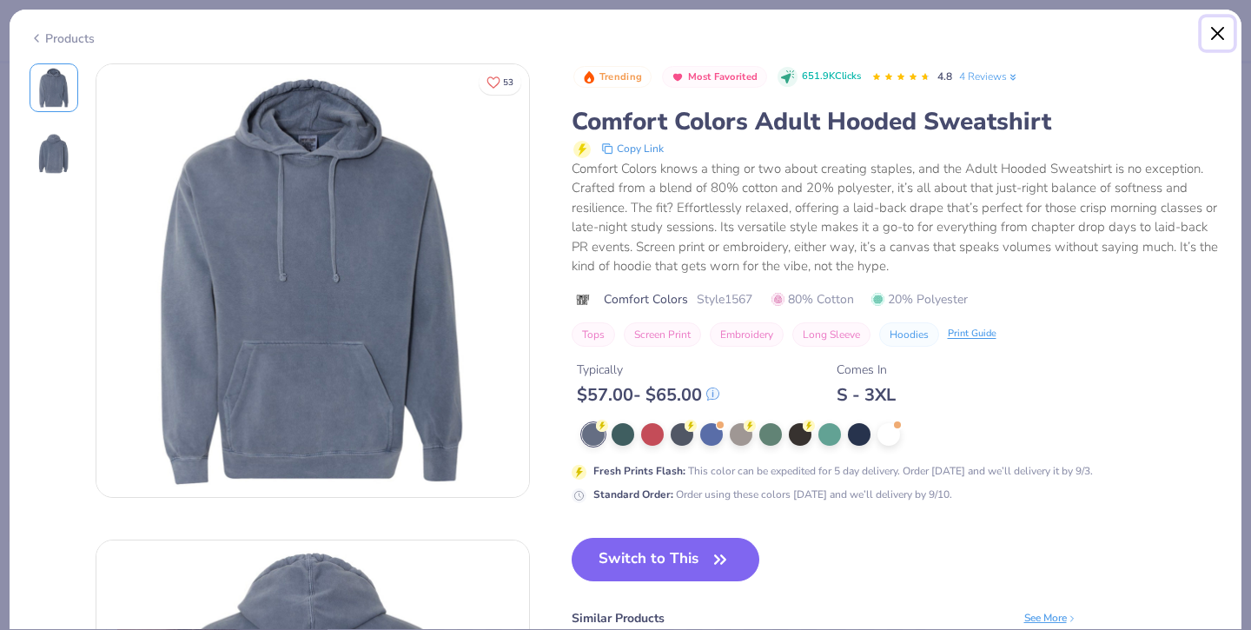
click at [1219, 33] on button "Close" at bounding box center [1217, 33] width 33 height 33
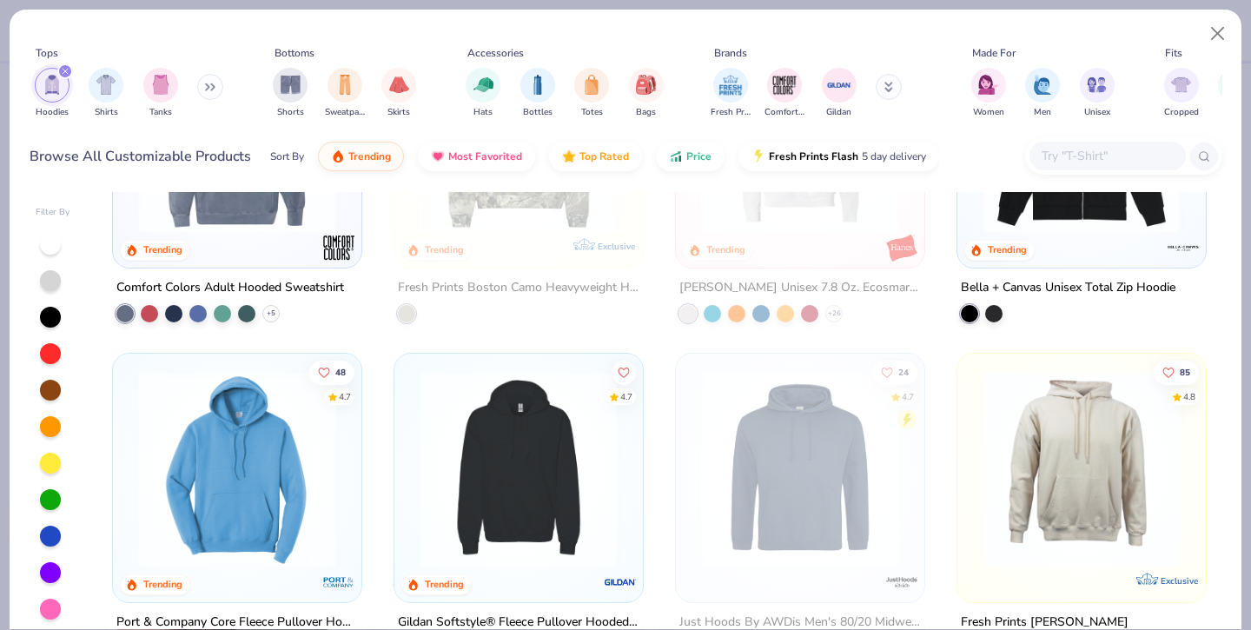
scroll to position [593, 0]
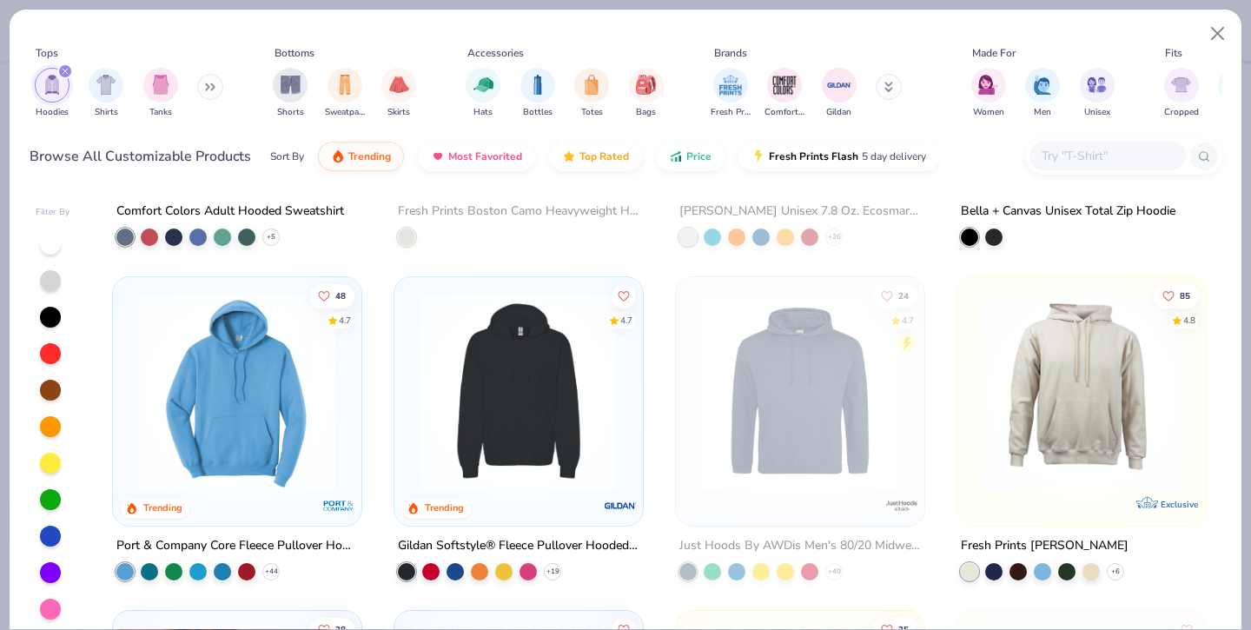
click at [488, 406] on img at bounding box center [519, 392] width 214 height 196
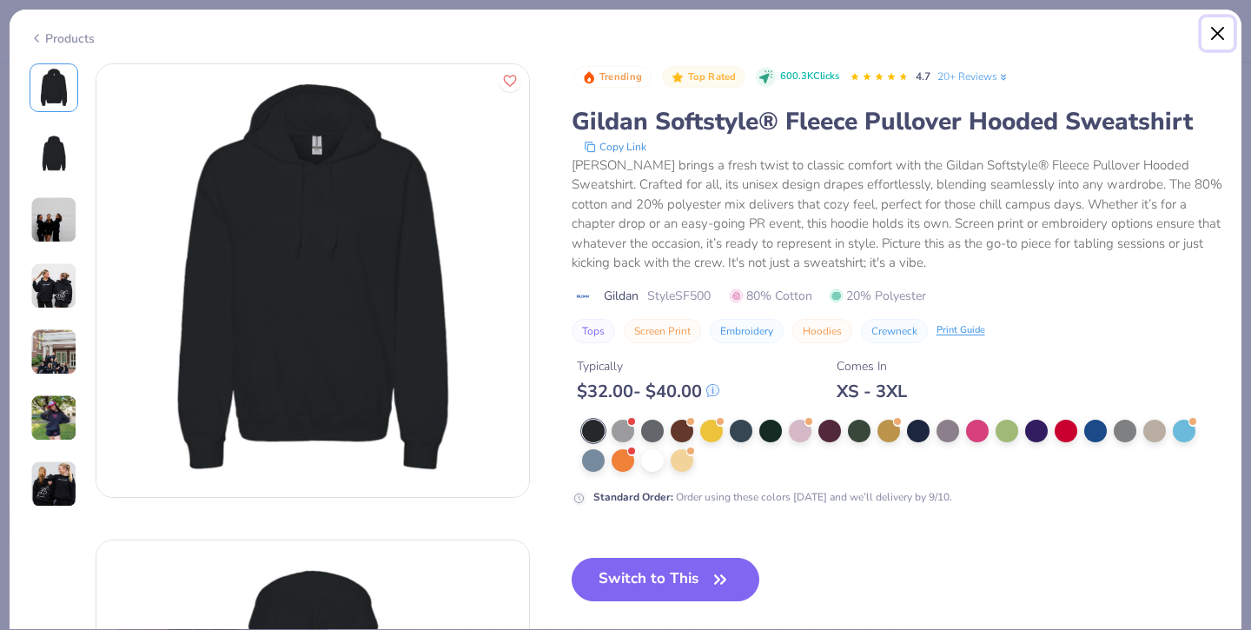
click at [1215, 35] on button "Close" at bounding box center [1217, 33] width 33 height 33
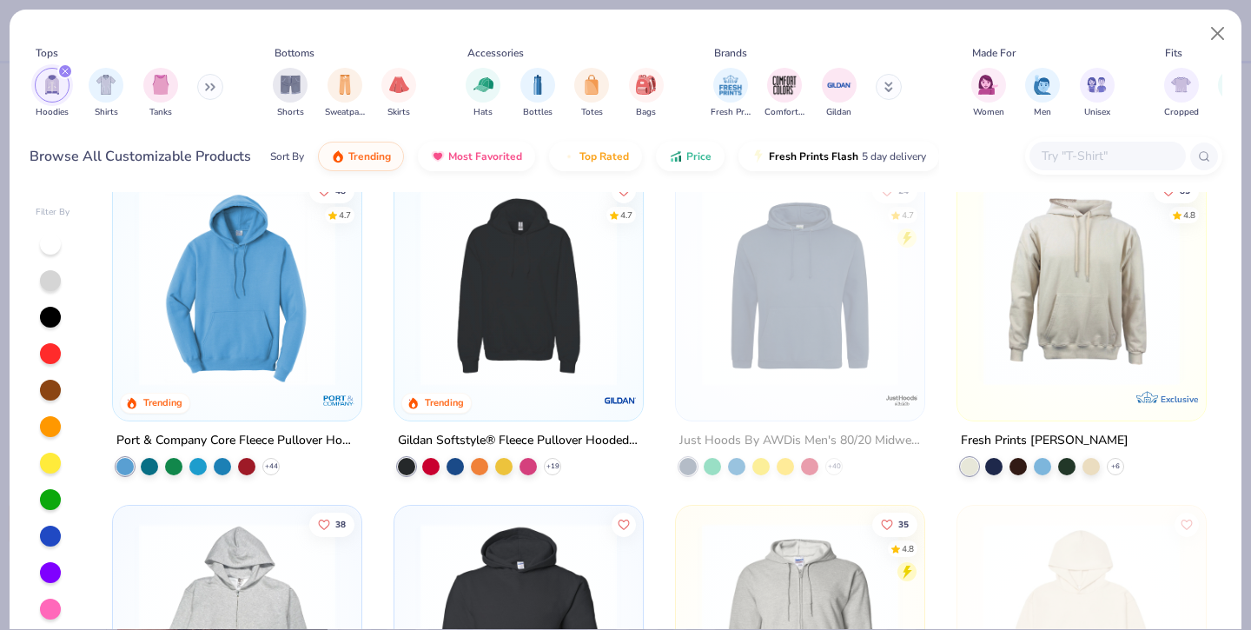
scroll to position [677, 0]
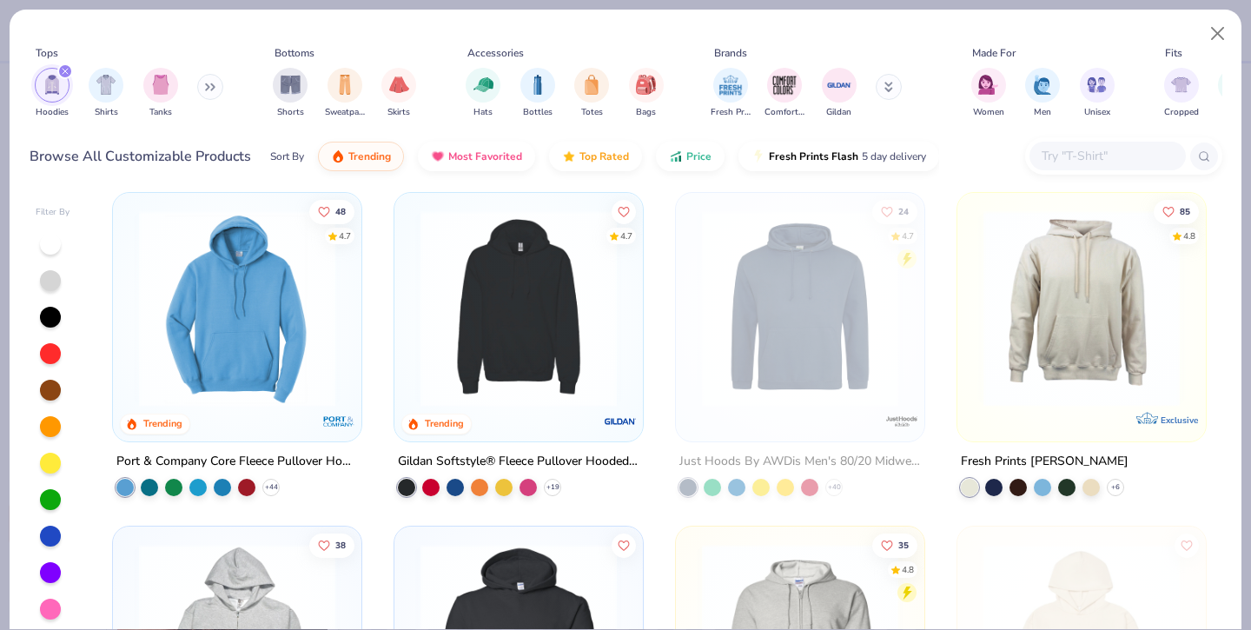
click at [545, 337] on img at bounding box center [519, 307] width 214 height 196
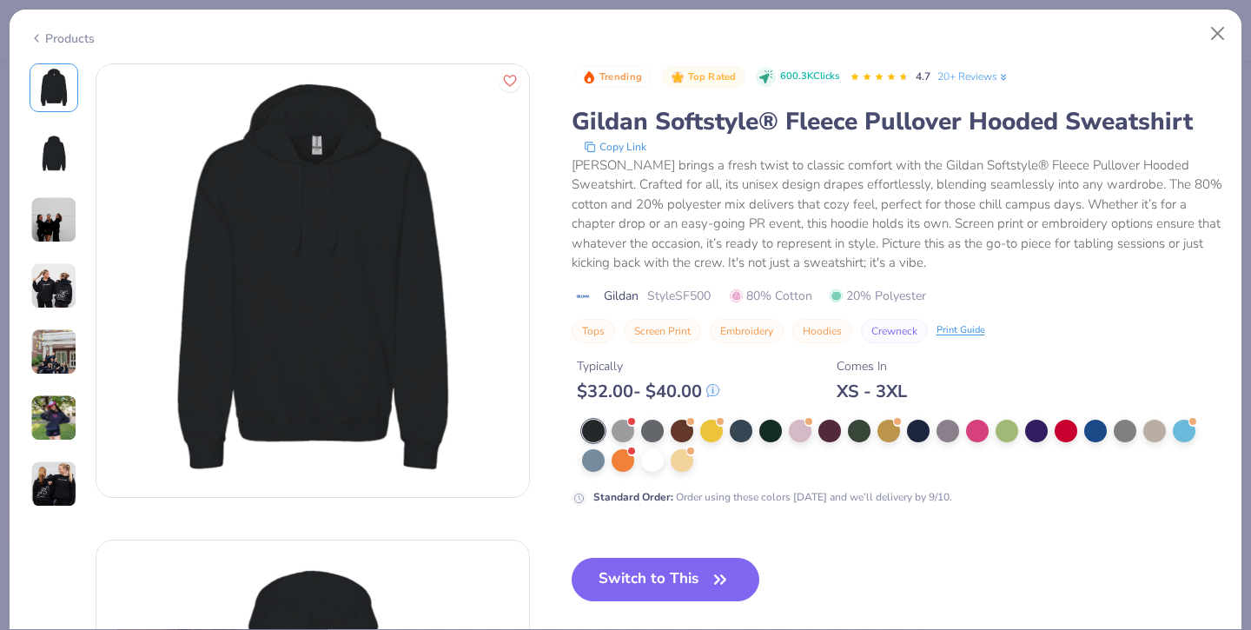
click at [58, 172] on img at bounding box center [54, 154] width 42 height 42
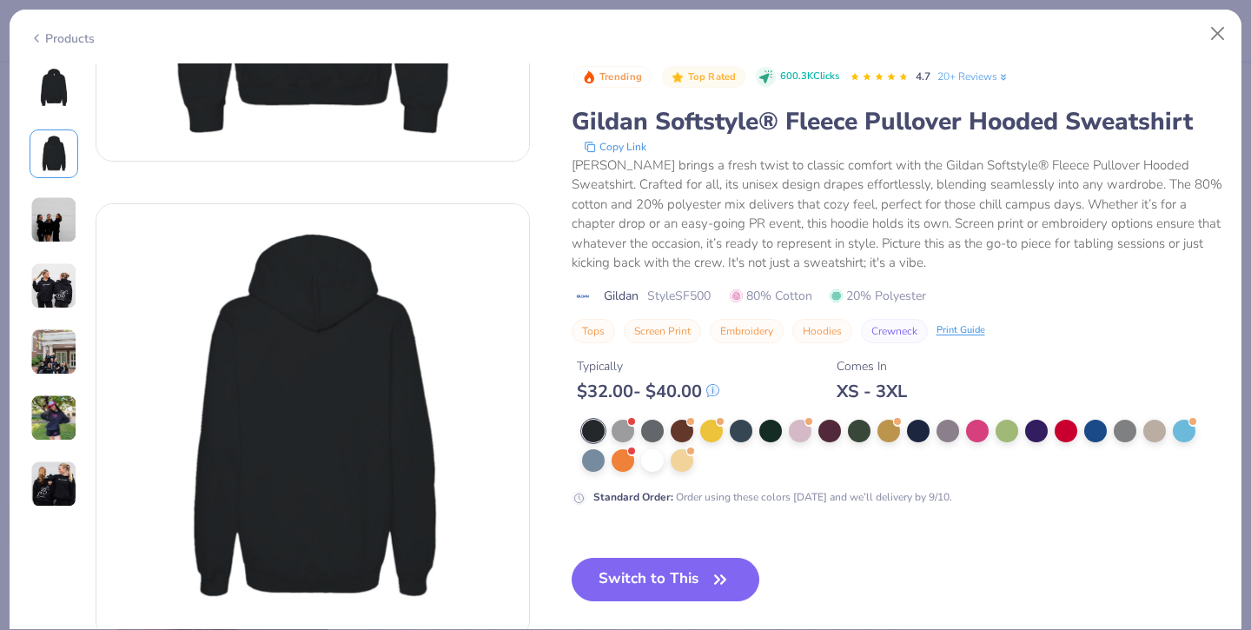
click at [57, 228] on img at bounding box center [53, 219] width 47 height 47
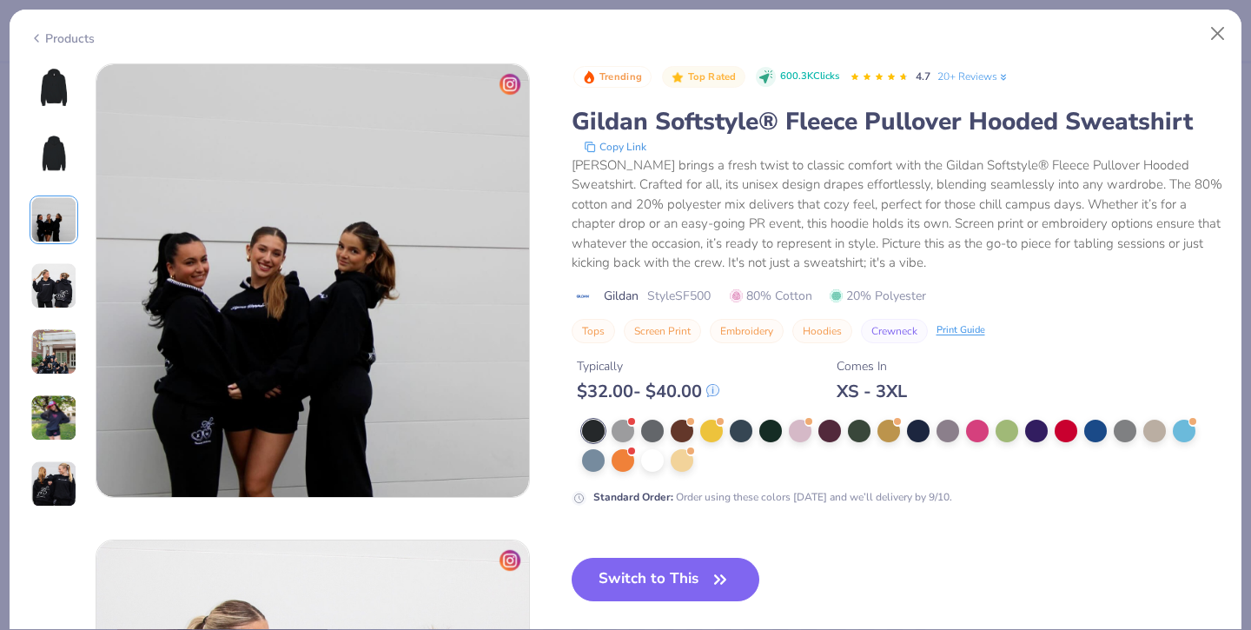
click at [46, 262] on img at bounding box center [53, 285] width 47 height 47
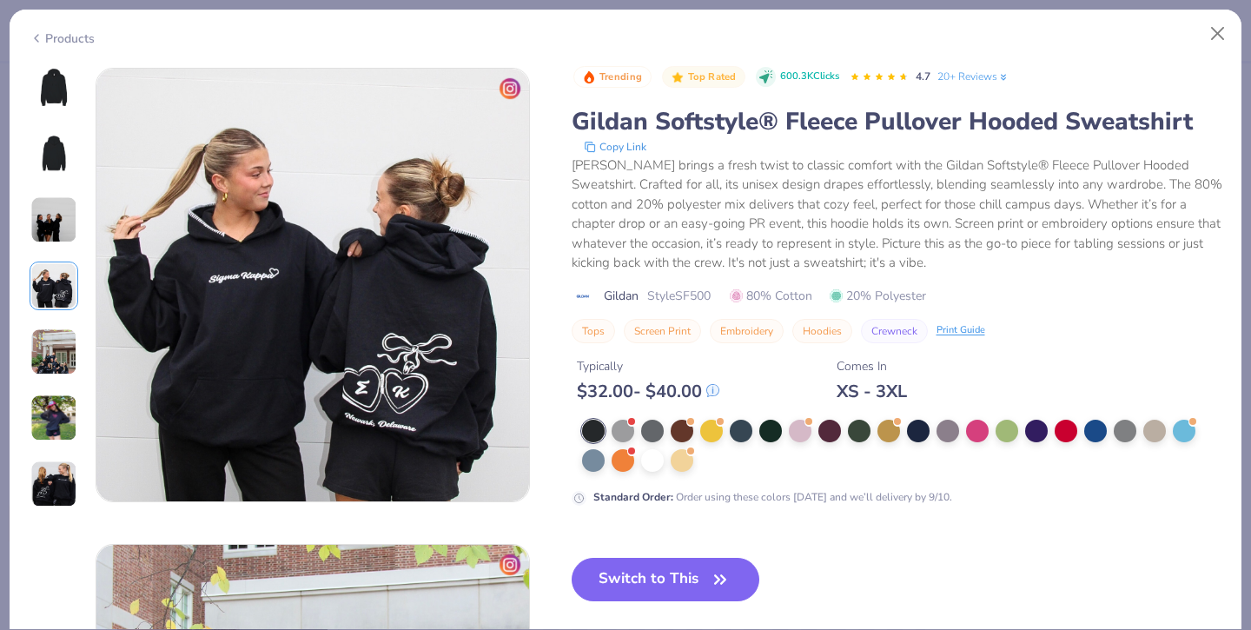
scroll to position [1428, 0]
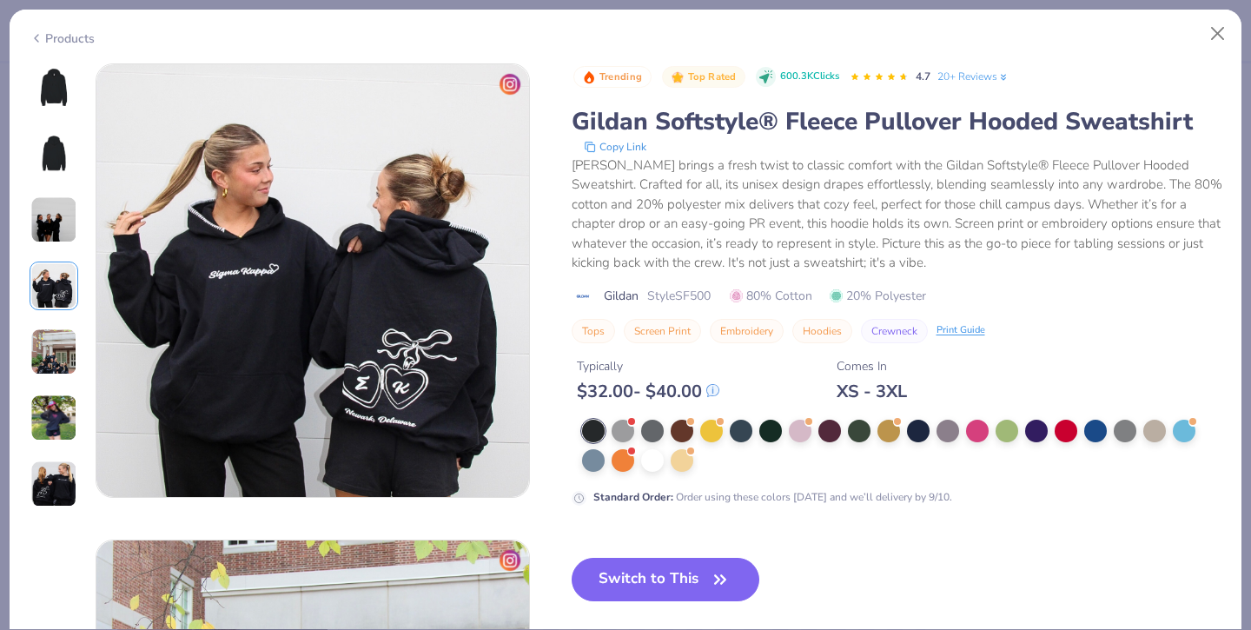
click at [51, 342] on img at bounding box center [53, 351] width 47 height 47
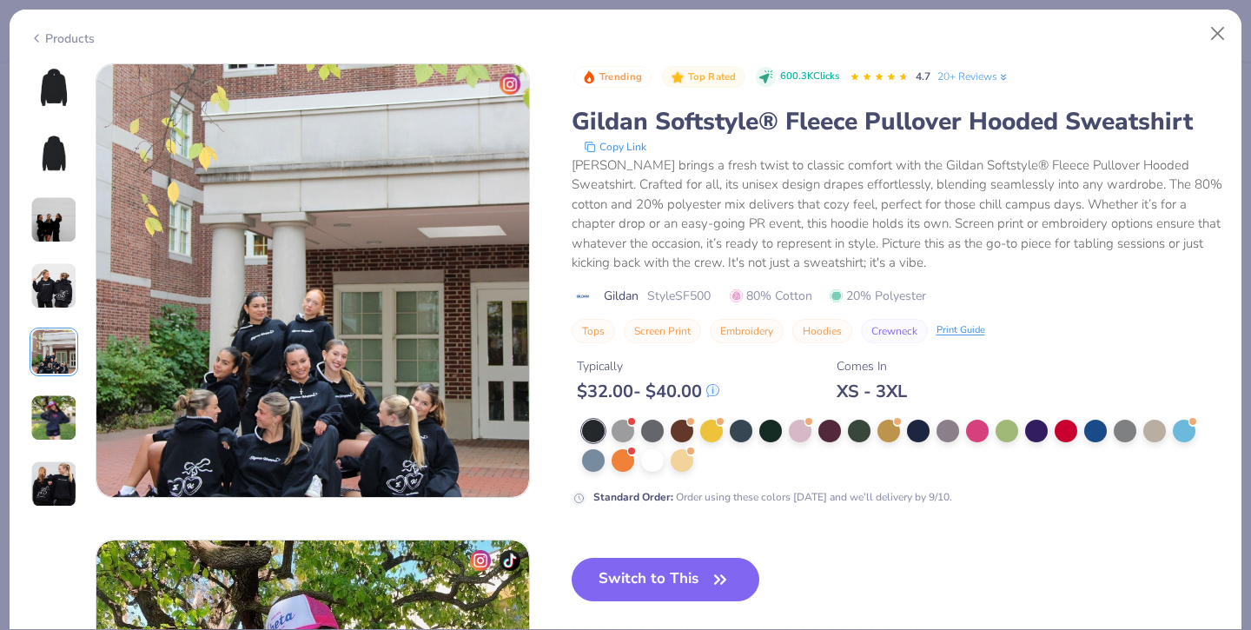
click at [50, 394] on img at bounding box center [53, 417] width 47 height 47
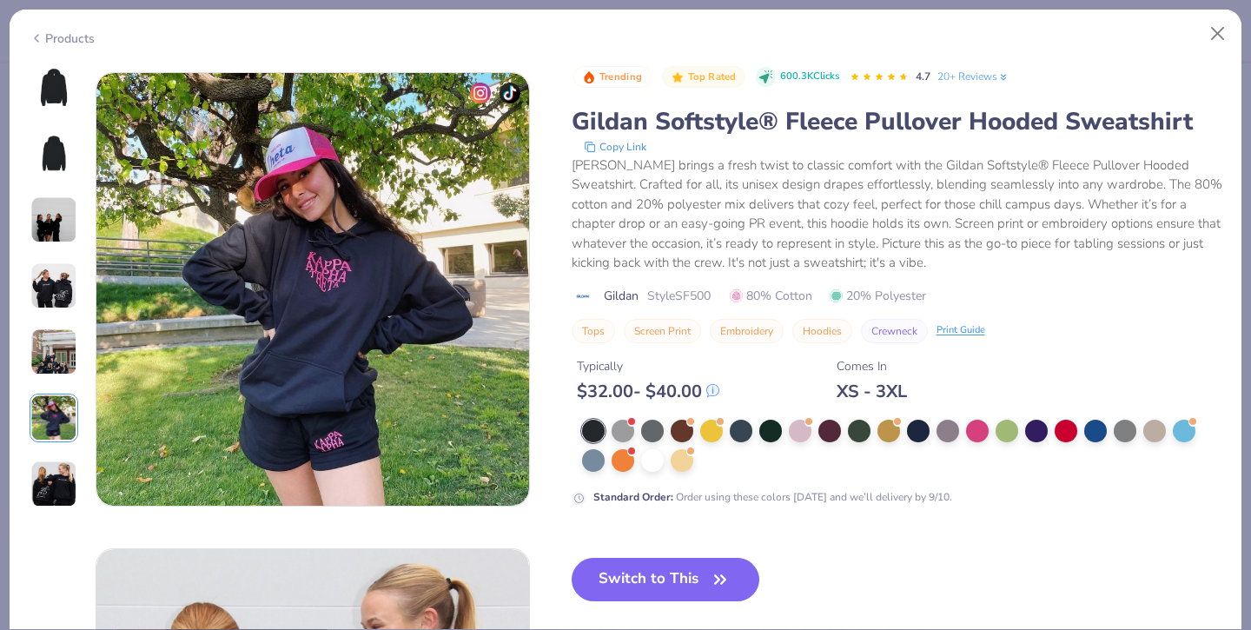
scroll to position [2380, 0]
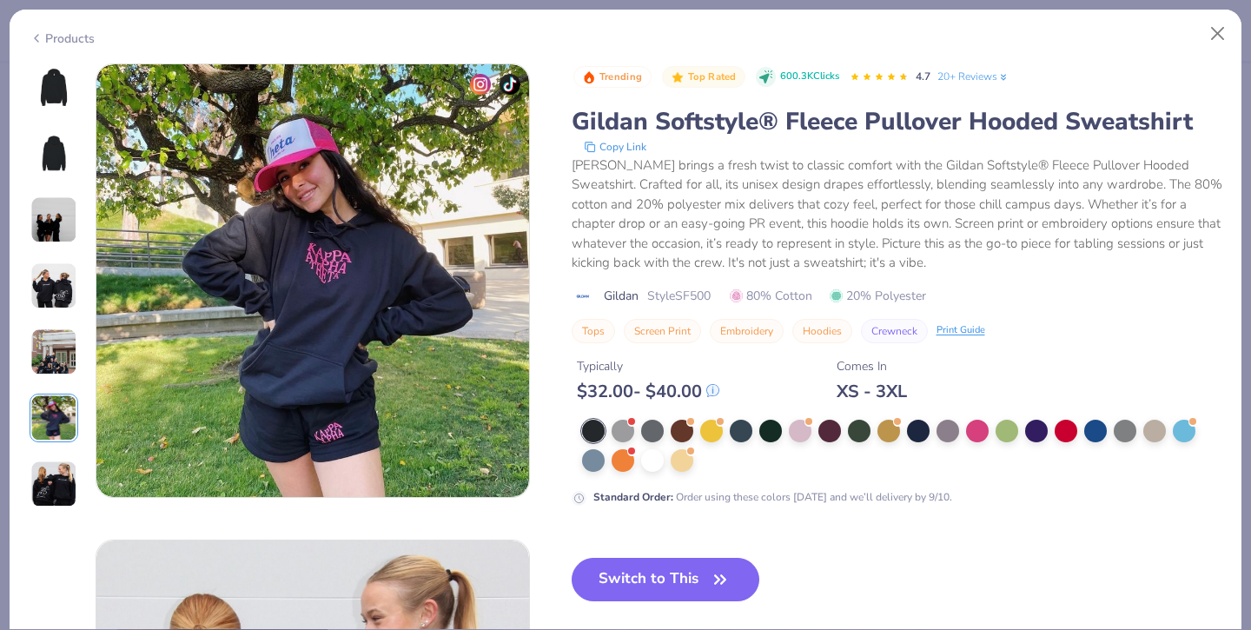
click at [42, 448] on div at bounding box center [54, 285] width 49 height 445
click at [623, 434] on div at bounding box center [622, 429] width 23 height 23
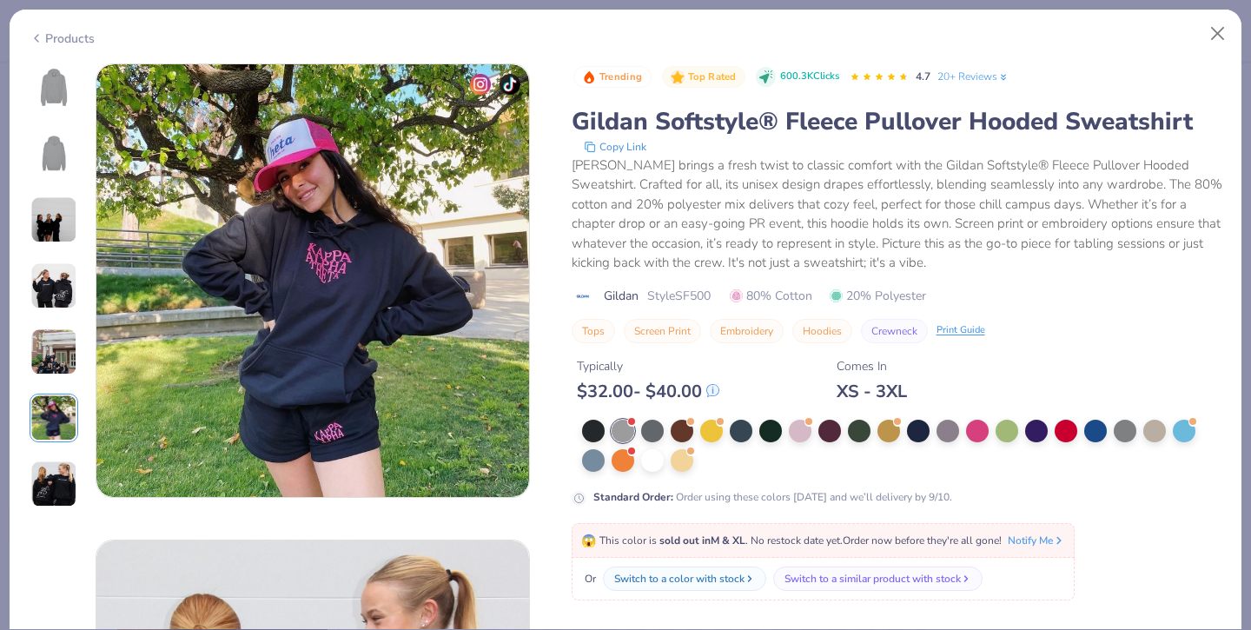
click at [58, 79] on img at bounding box center [54, 88] width 42 height 42
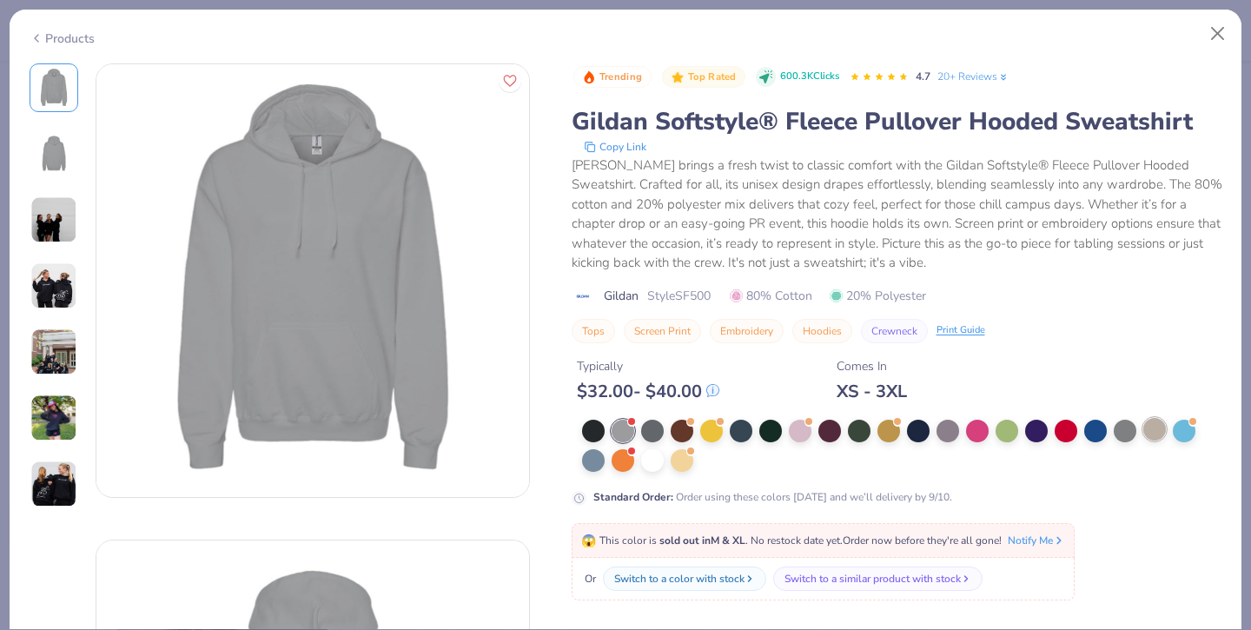
click at [1158, 428] on div at bounding box center [1154, 429] width 23 height 23
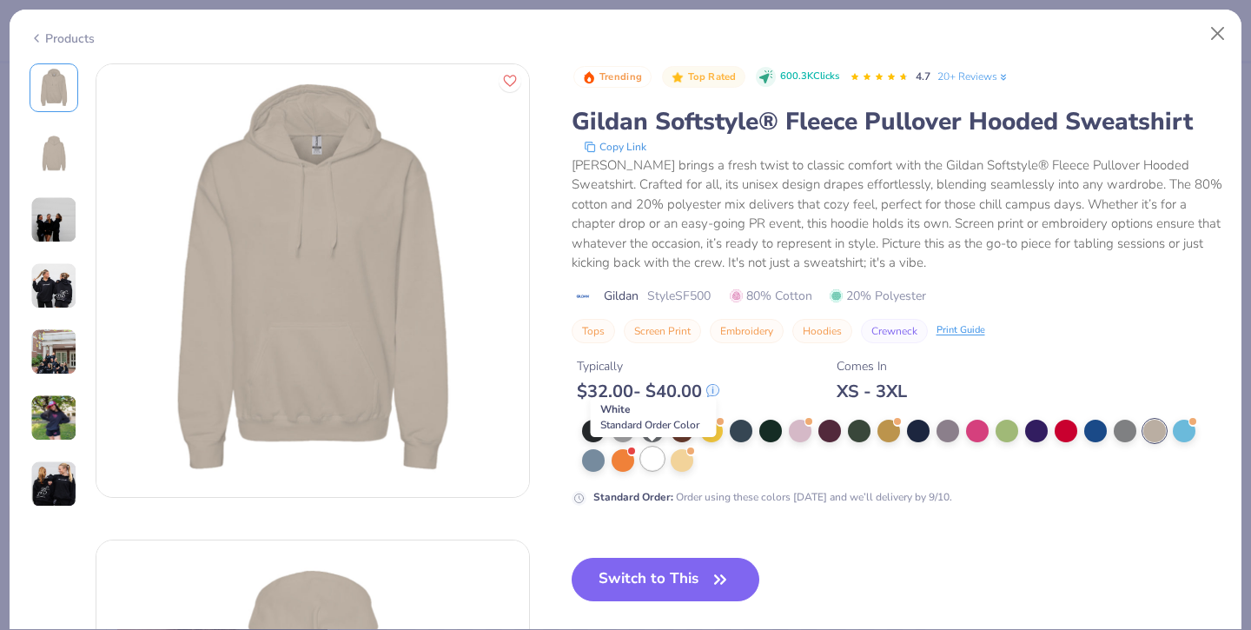
click at [655, 466] on div at bounding box center [652, 458] width 23 height 23
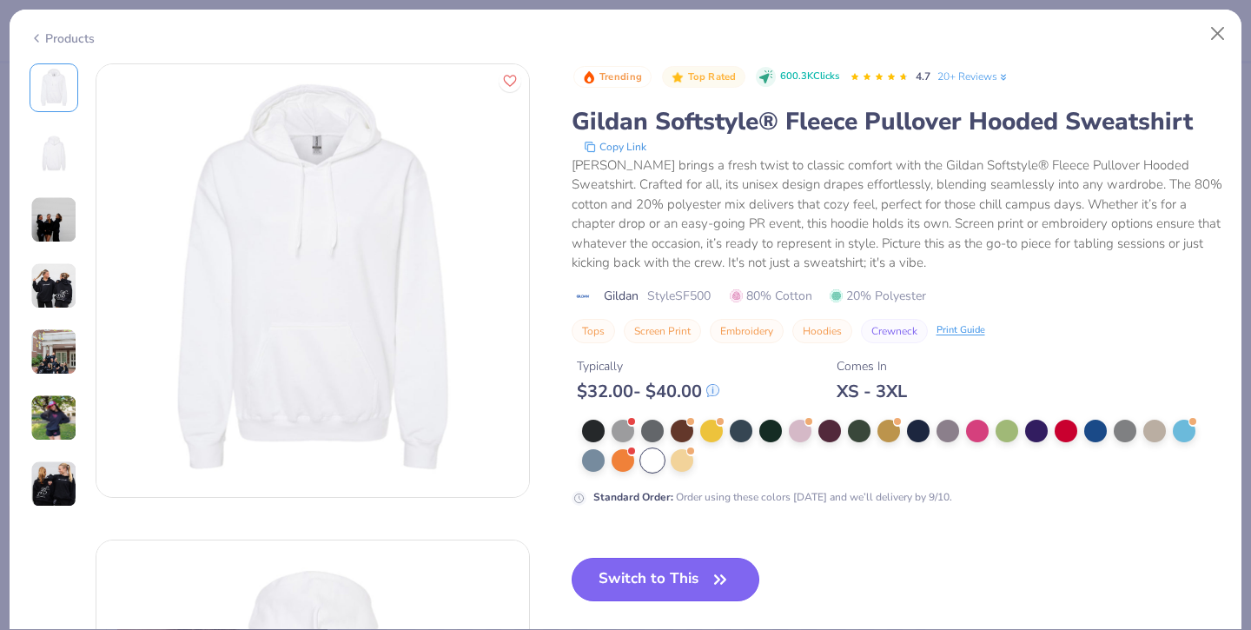
click at [691, 585] on button "Switch to This" at bounding box center [665, 579] width 188 height 43
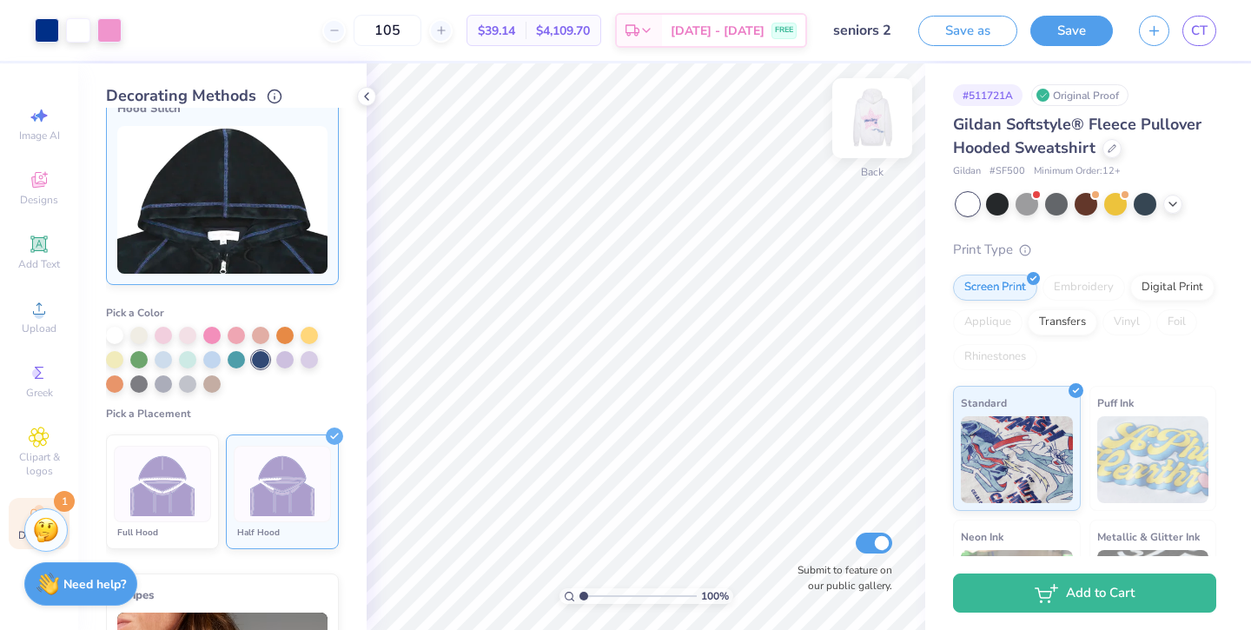
click at [879, 130] on img at bounding box center [871, 117] width 69 height 69
click at [889, 116] on img at bounding box center [871, 117] width 69 height 69
click at [210, 338] on div at bounding box center [211, 333] width 17 height 17
click at [861, 121] on img at bounding box center [871, 117] width 69 height 69
click at [874, 104] on img at bounding box center [871, 117] width 69 height 69
